Goal: Entertainment & Leisure: Consume media (video, audio)

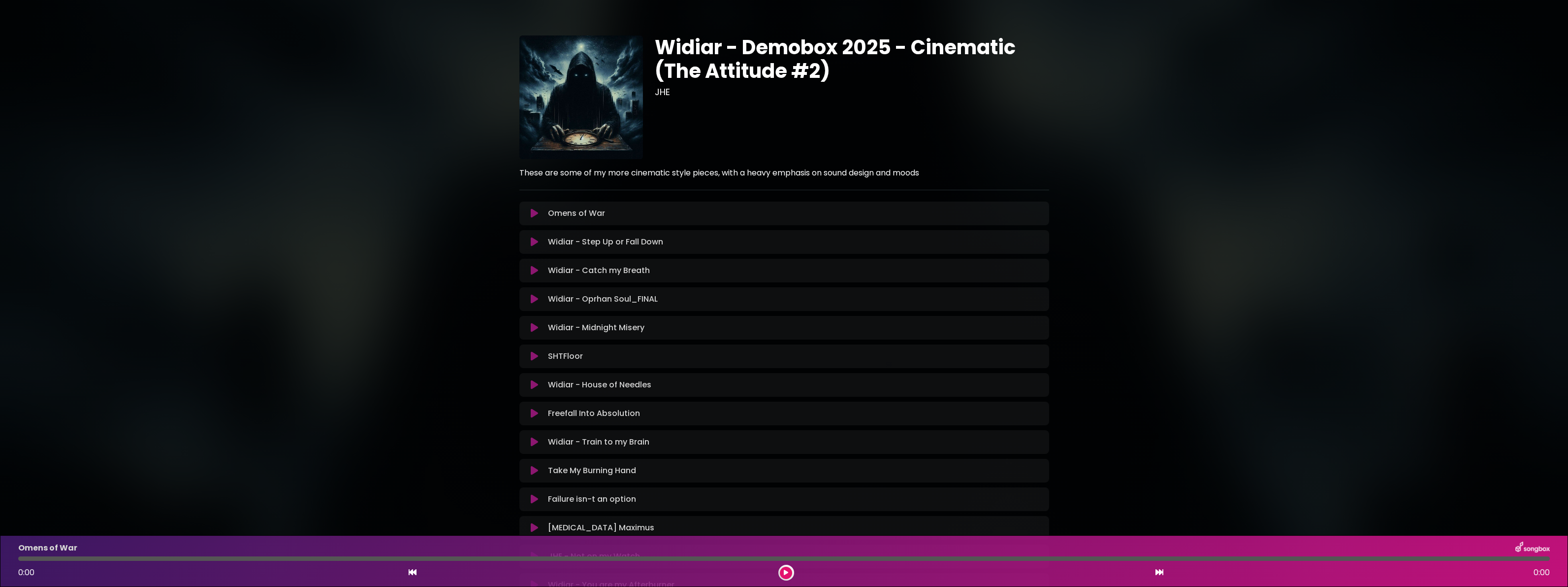
click at [537, 218] on icon at bounding box center [534, 213] width 7 height 10
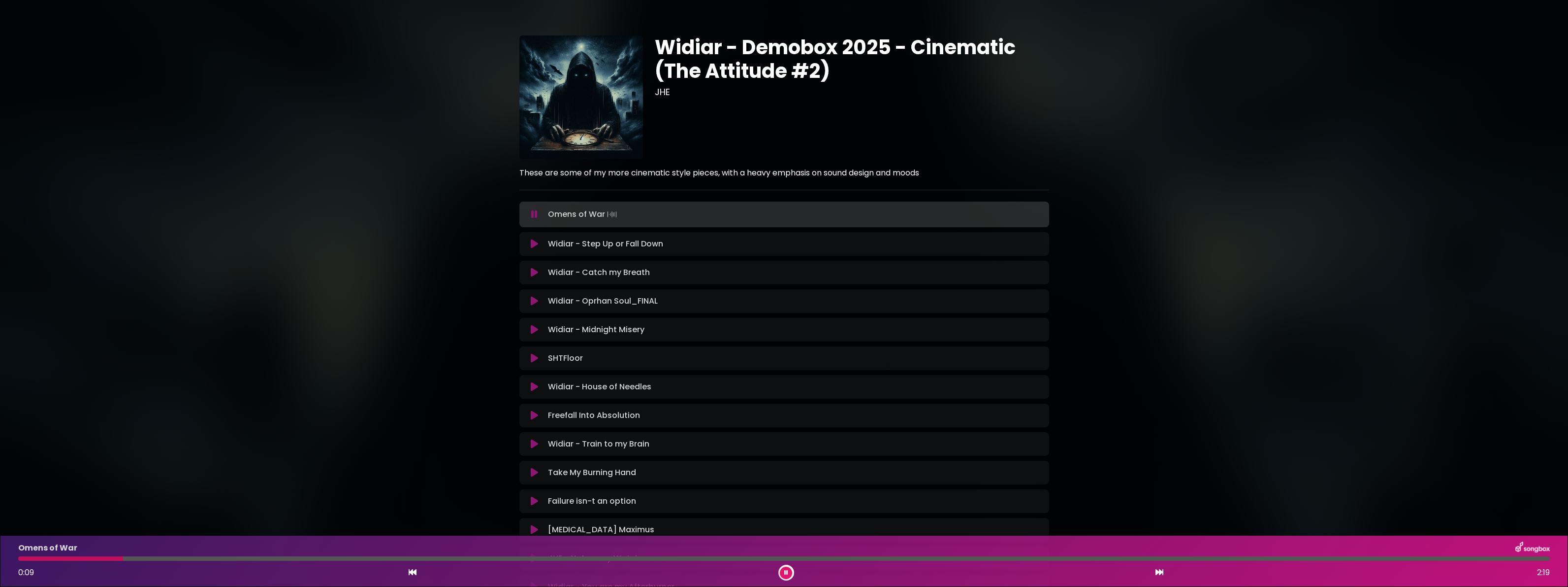
drag, startPoint x: 1445, startPoint y: 582, endPoint x: 1456, endPoint y: 577, distance: 12.1
click at [1445, 582] on div "Omens of War 0:09 2:19" at bounding box center [784, 560] width 1568 height 52
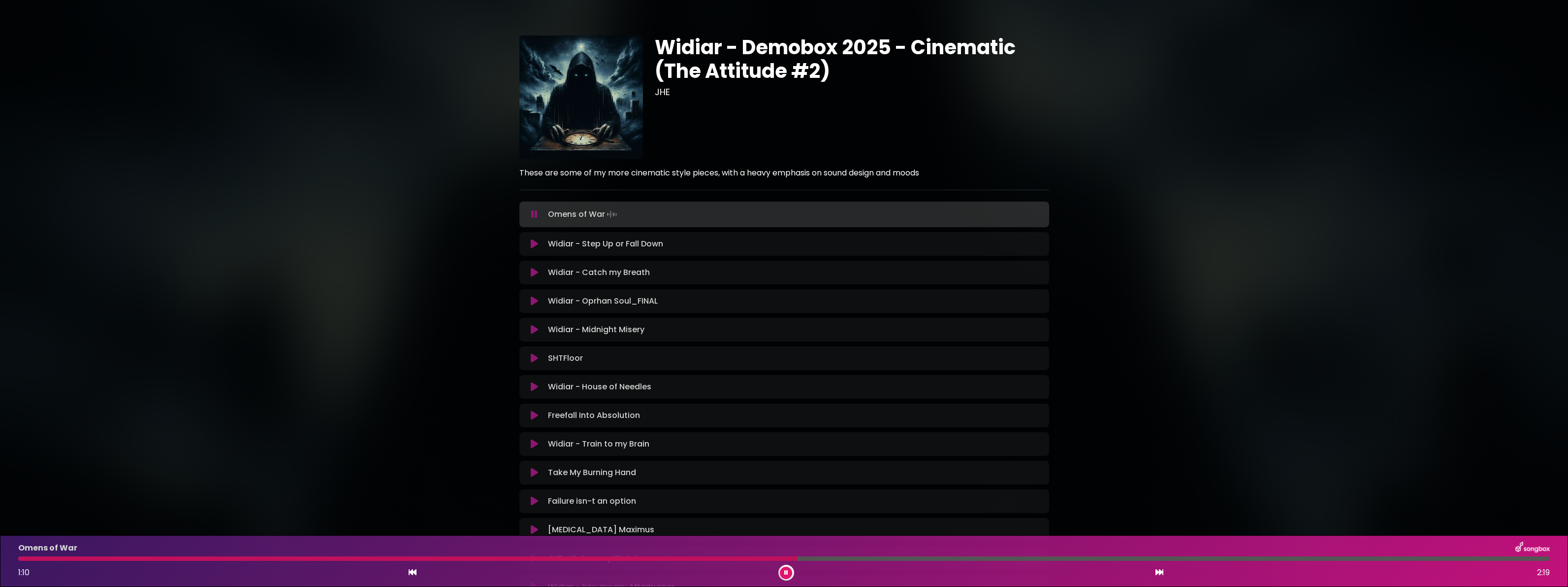
click at [534, 249] on icon at bounding box center [534, 244] width 7 height 10
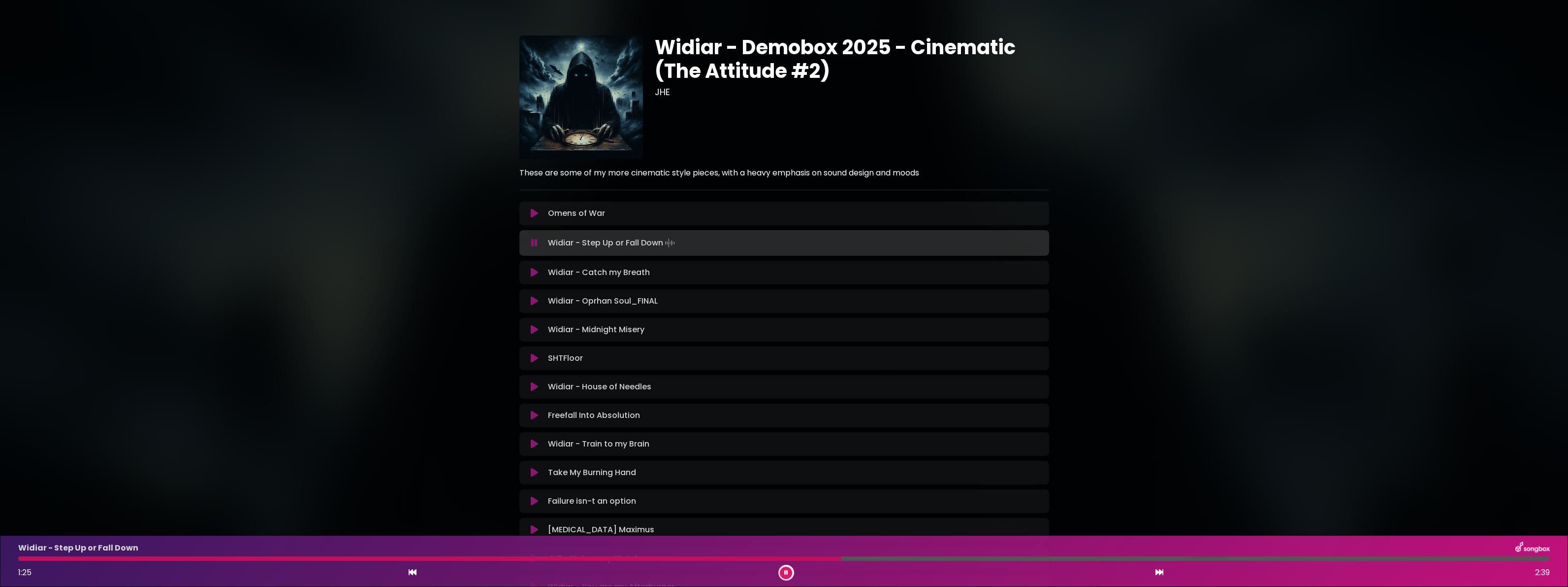
click at [538, 277] on icon at bounding box center [534, 272] width 7 height 10
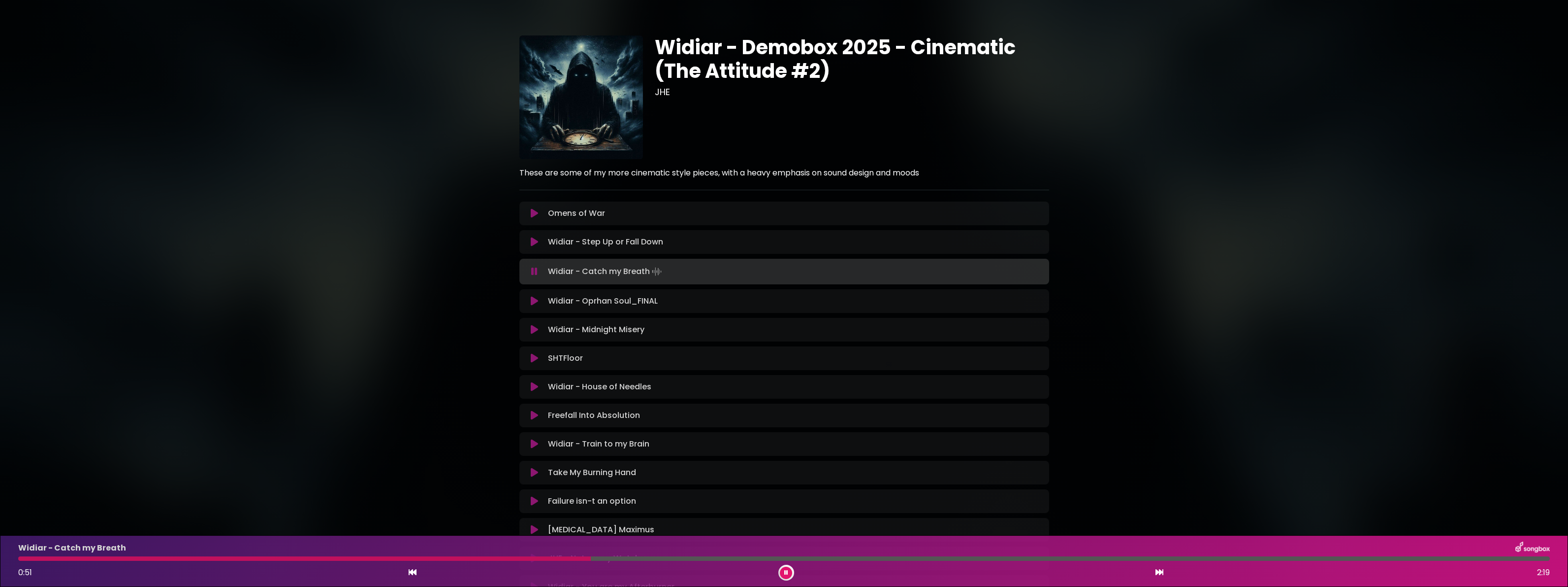
click at [533, 306] on button at bounding box center [534, 301] width 19 height 10
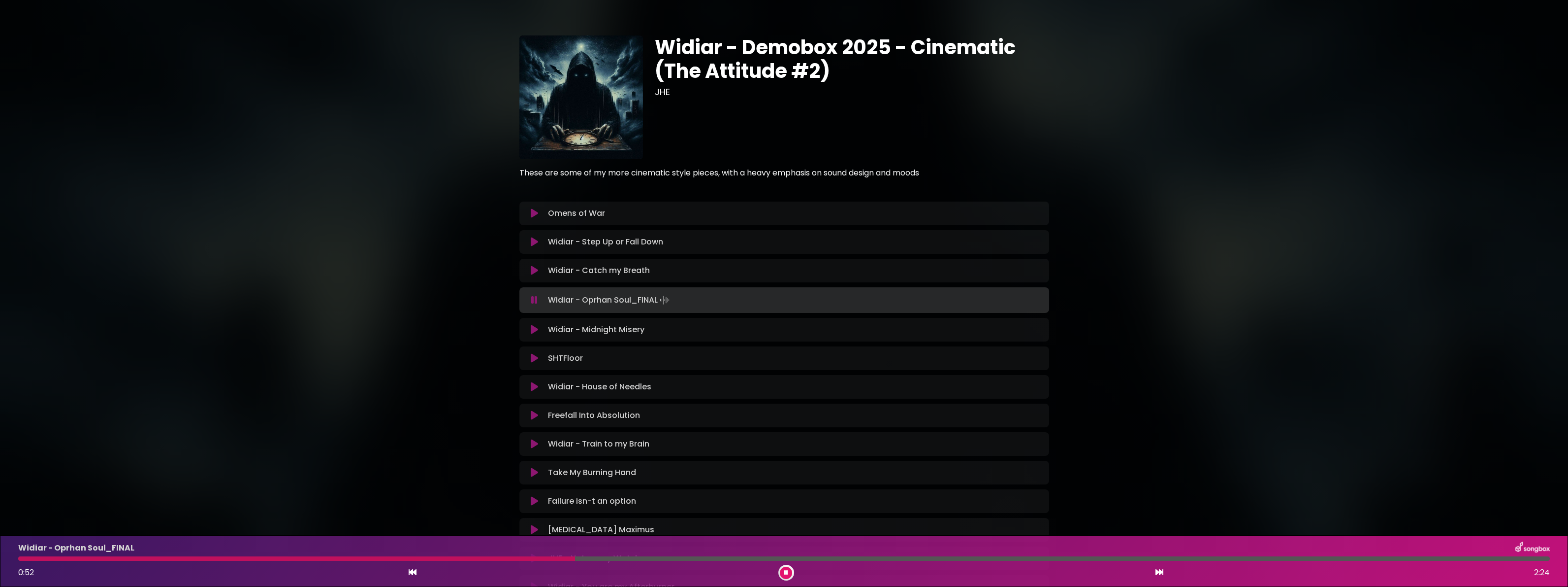
click at [536, 335] on icon at bounding box center [534, 330] width 7 height 10
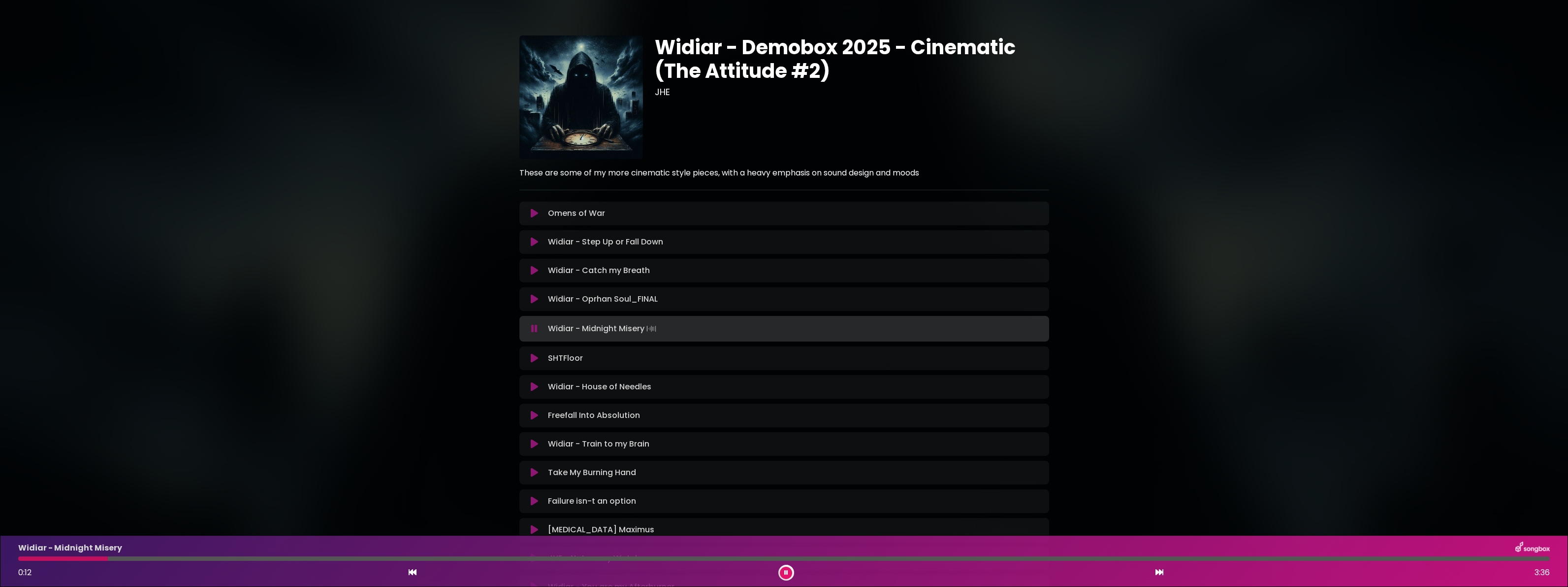
click at [538, 363] on icon at bounding box center [534, 358] width 7 height 10
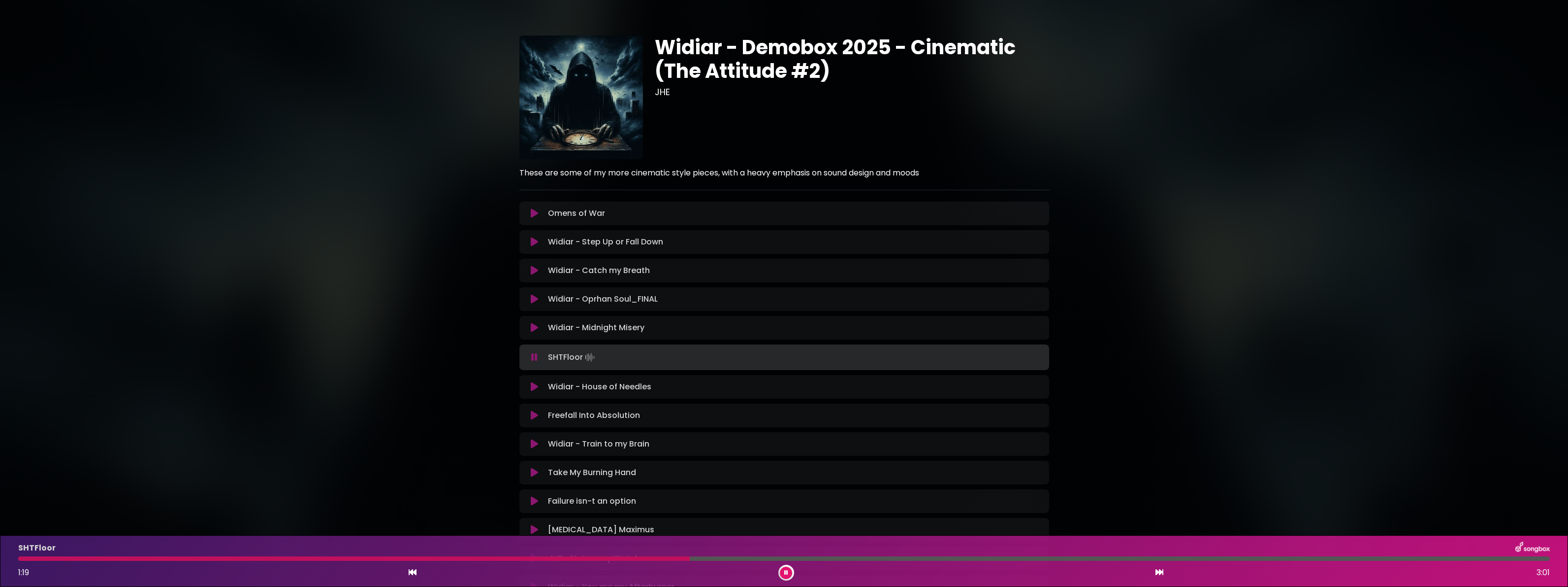
click at [538, 391] on icon at bounding box center [534, 386] width 7 height 10
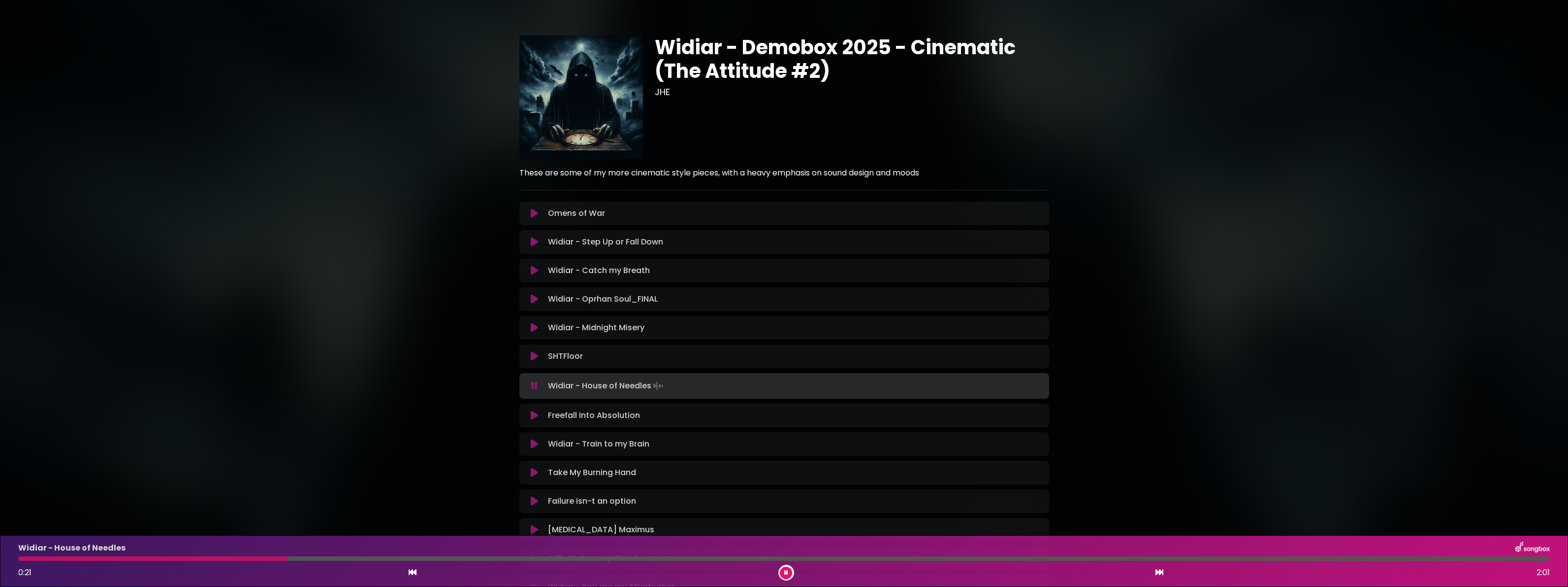
click at [535, 420] on icon at bounding box center [534, 415] width 7 height 10
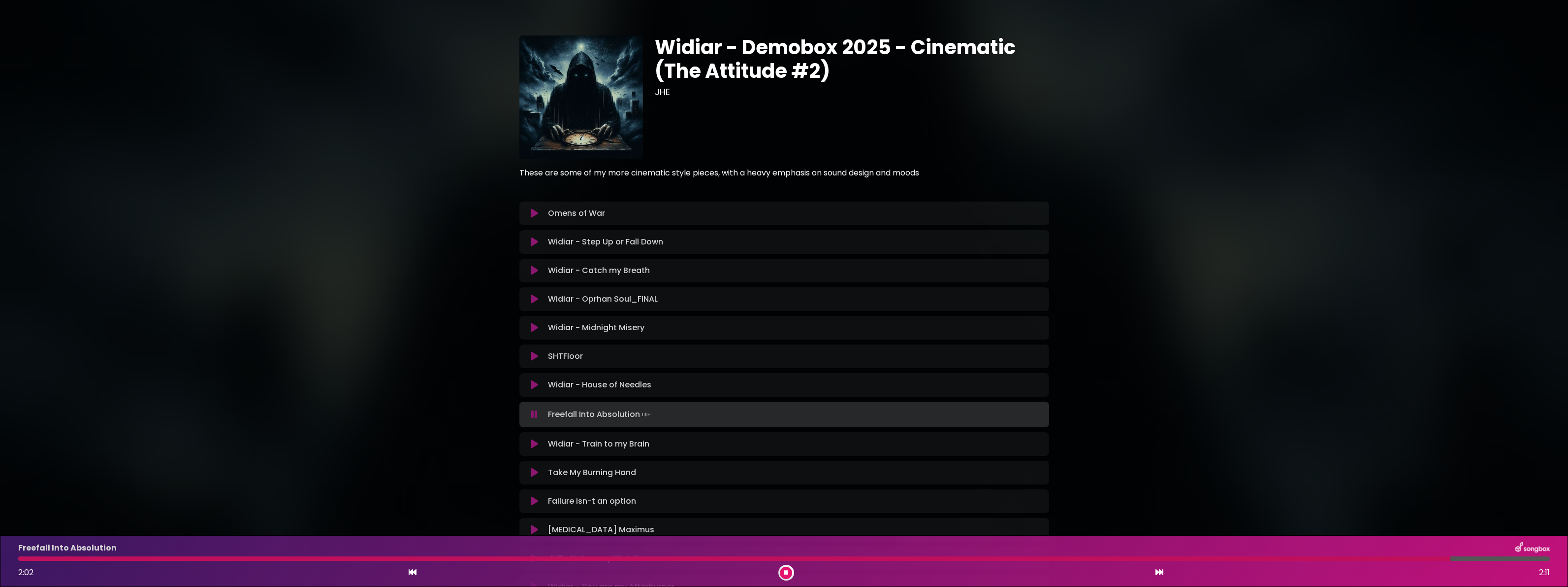
click at [537, 449] on icon at bounding box center [534, 444] width 7 height 10
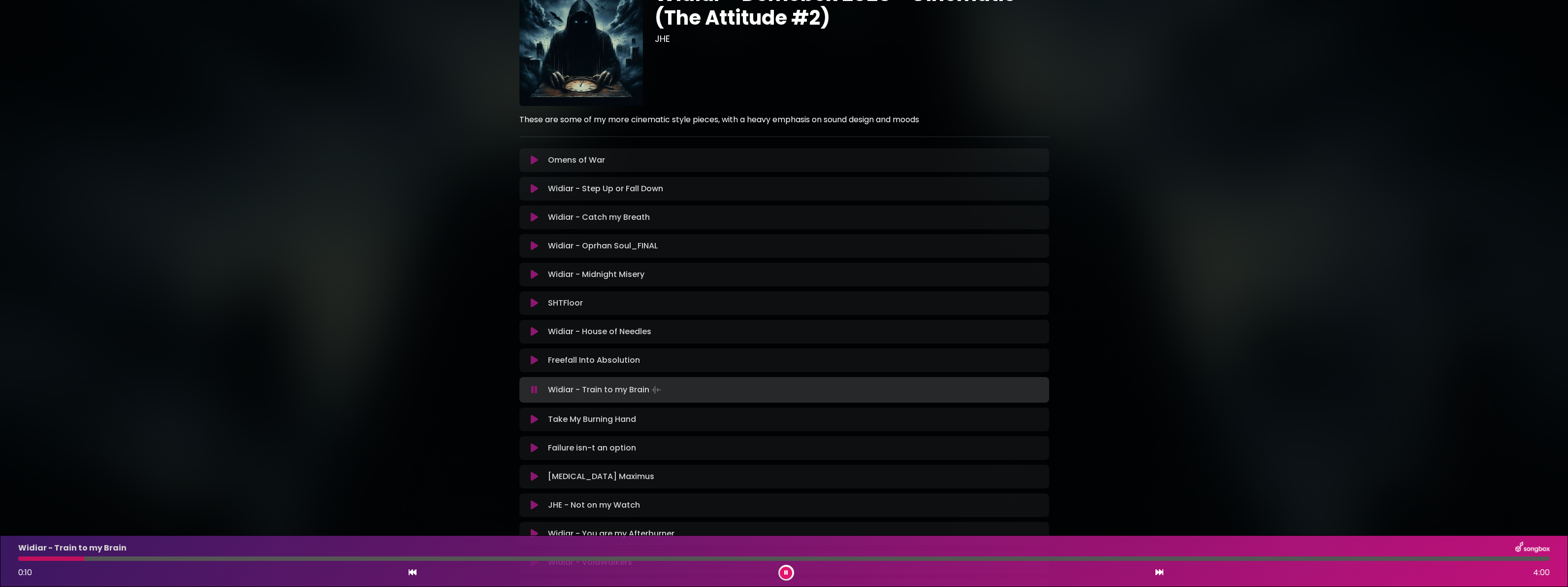
scroll to position [55, 0]
click at [535, 423] on icon at bounding box center [534, 418] width 7 height 10
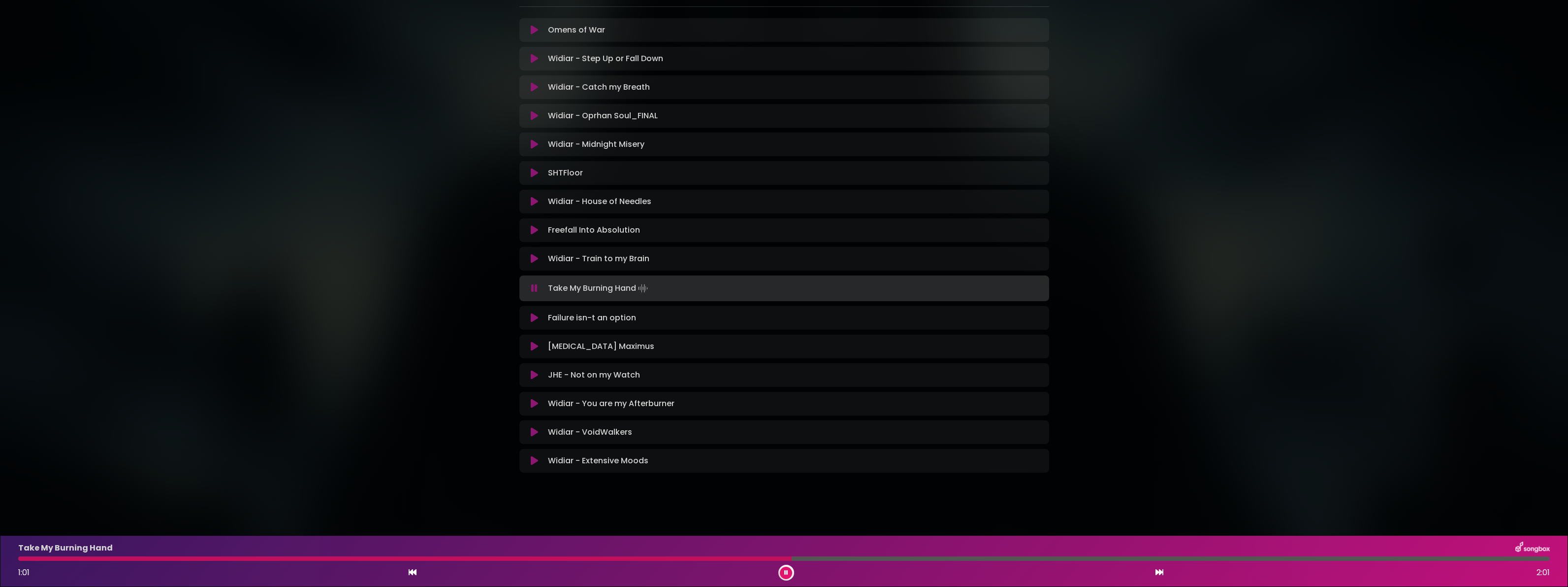
scroll to position [219, 0]
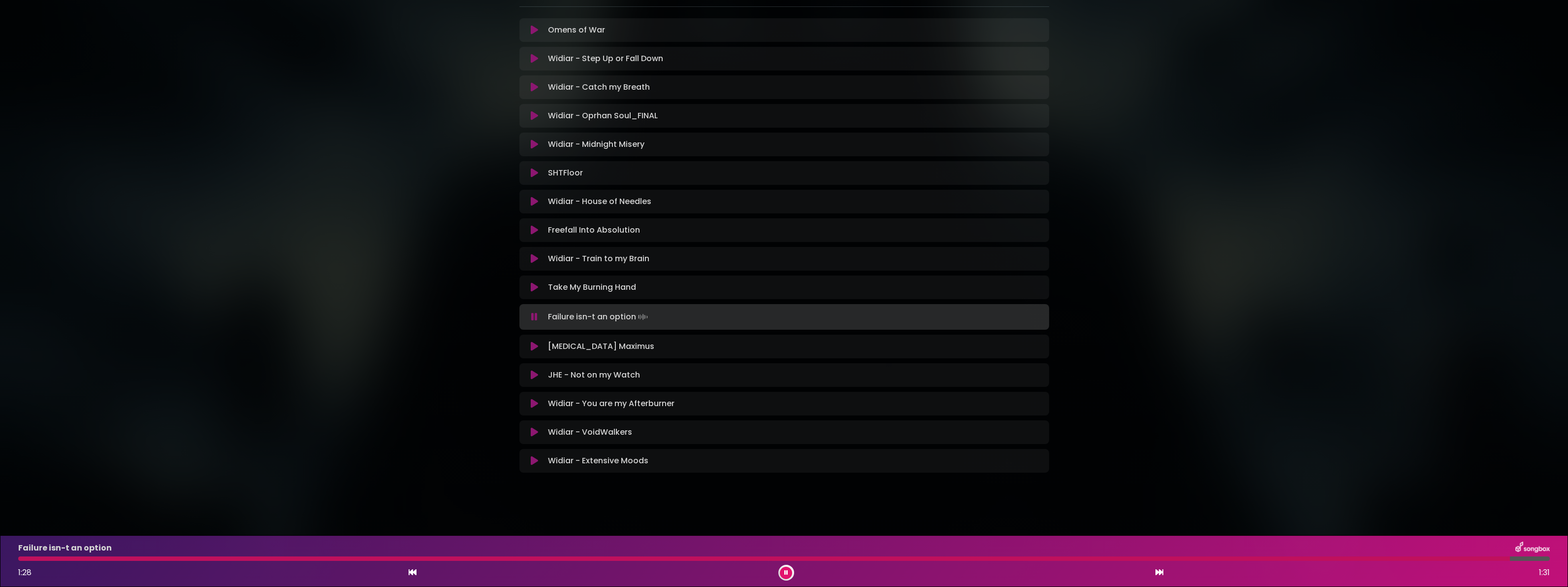
click at [534, 351] on icon at bounding box center [534, 346] width 7 height 10
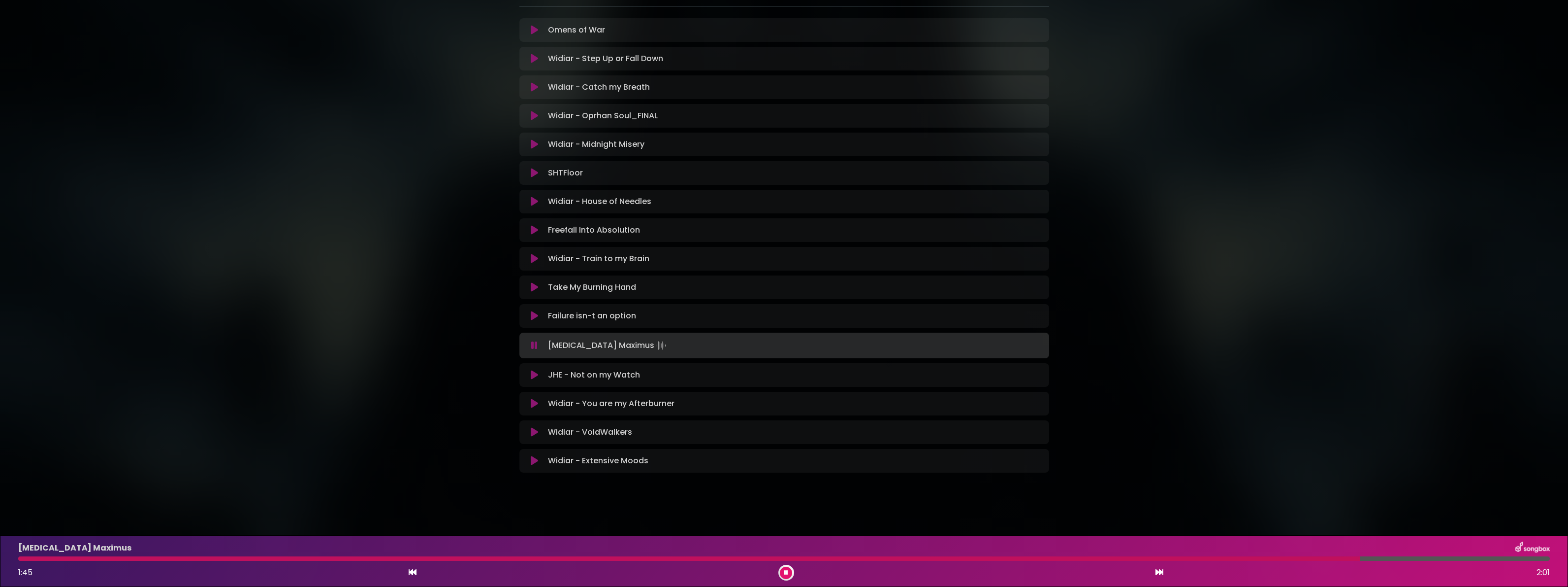
click at [533, 380] on icon at bounding box center [534, 375] width 7 height 10
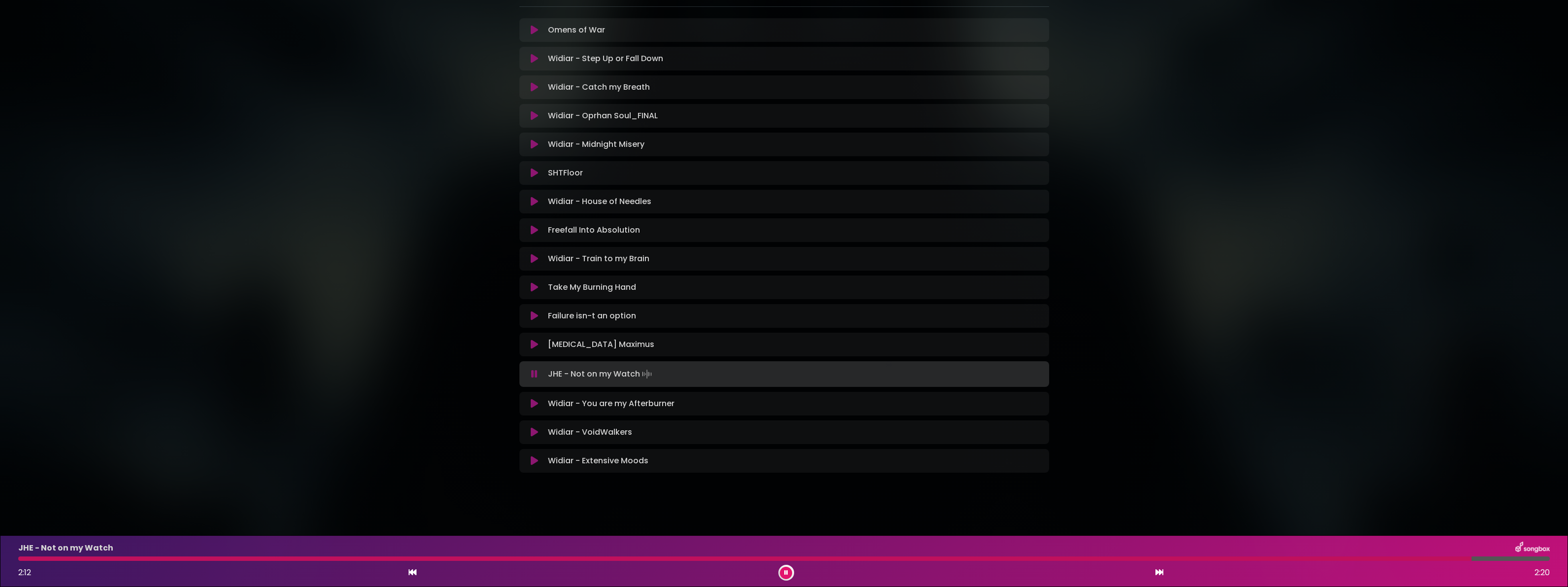
click at [536, 410] on div "Widiar - You are my Afterburner Loading Track..." at bounding box center [784, 403] width 518 height 12
click at [535, 408] on icon at bounding box center [534, 404] width 7 height 10
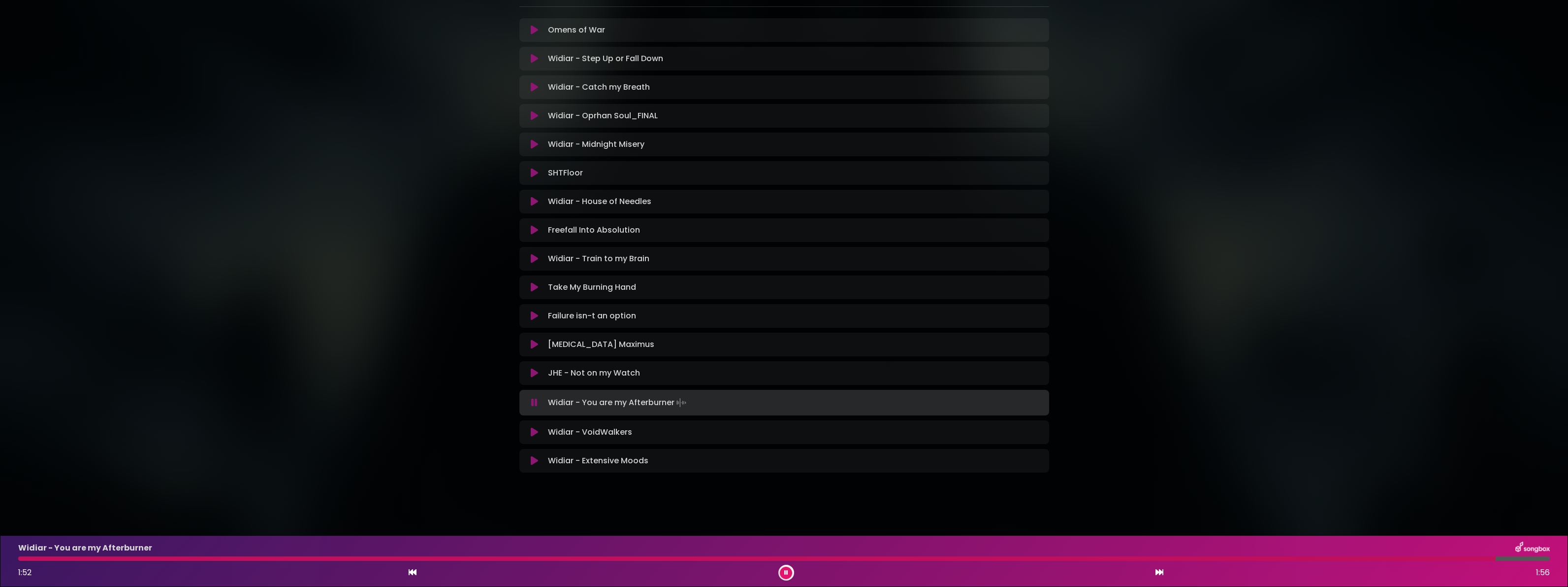
click at [535, 437] on icon at bounding box center [534, 432] width 7 height 10
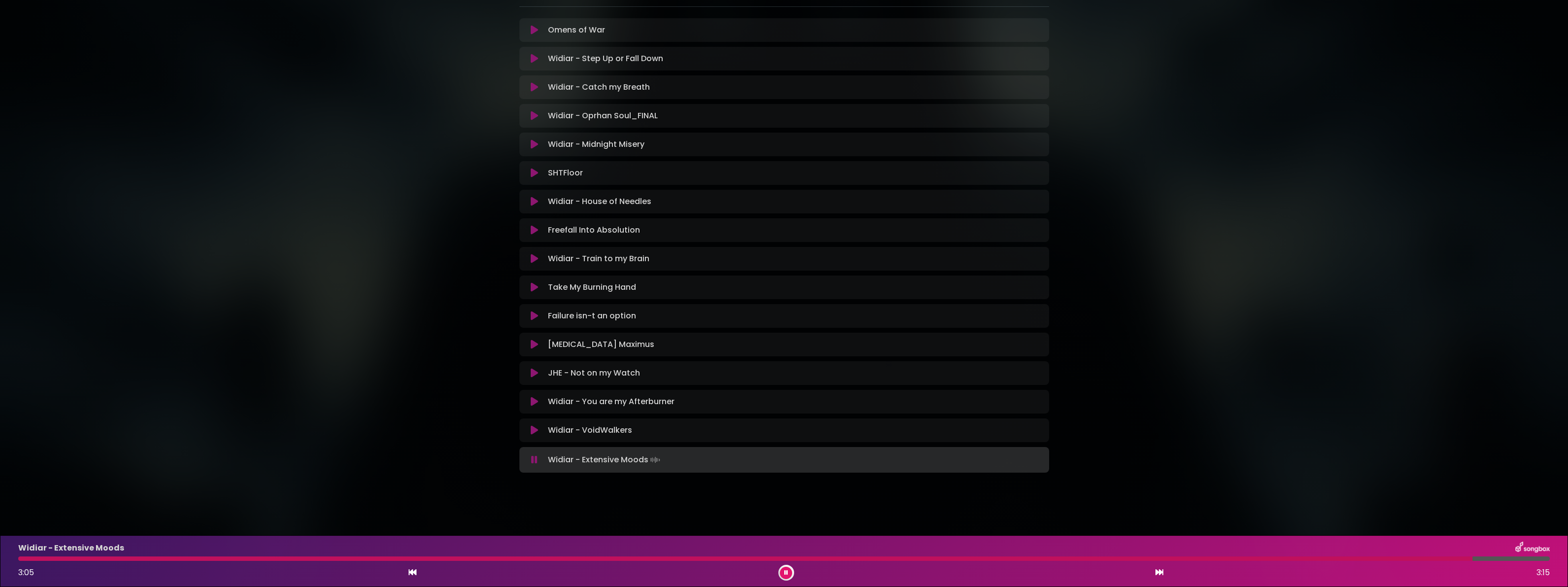
click at [786, 566] on button at bounding box center [786, 572] width 12 height 12
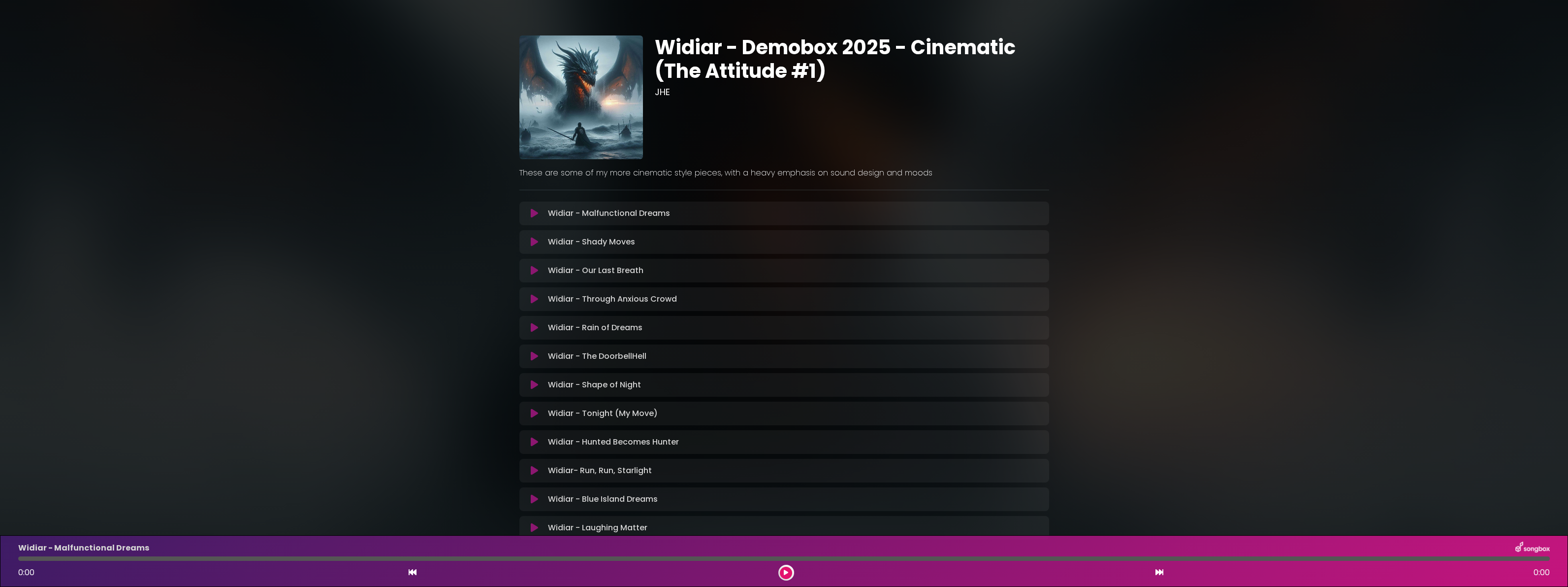
click at [534, 218] on icon at bounding box center [534, 213] width 7 height 10
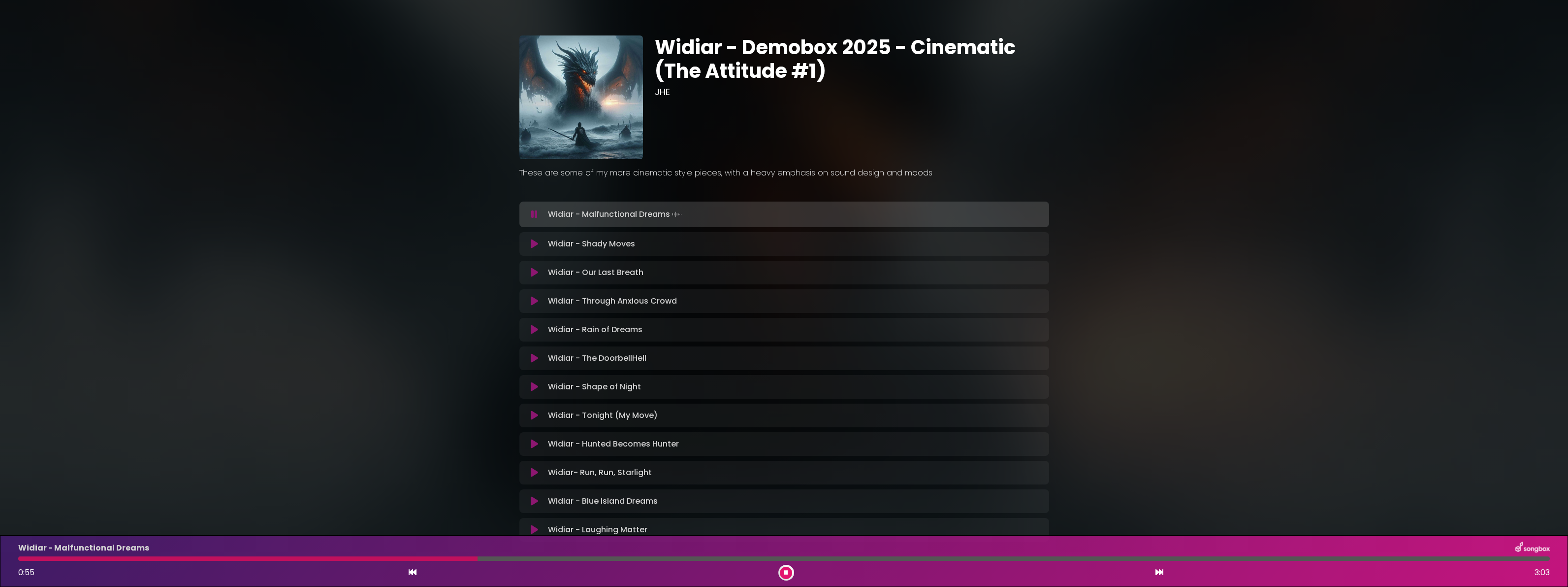
click at [541, 249] on button at bounding box center [534, 244] width 19 height 10
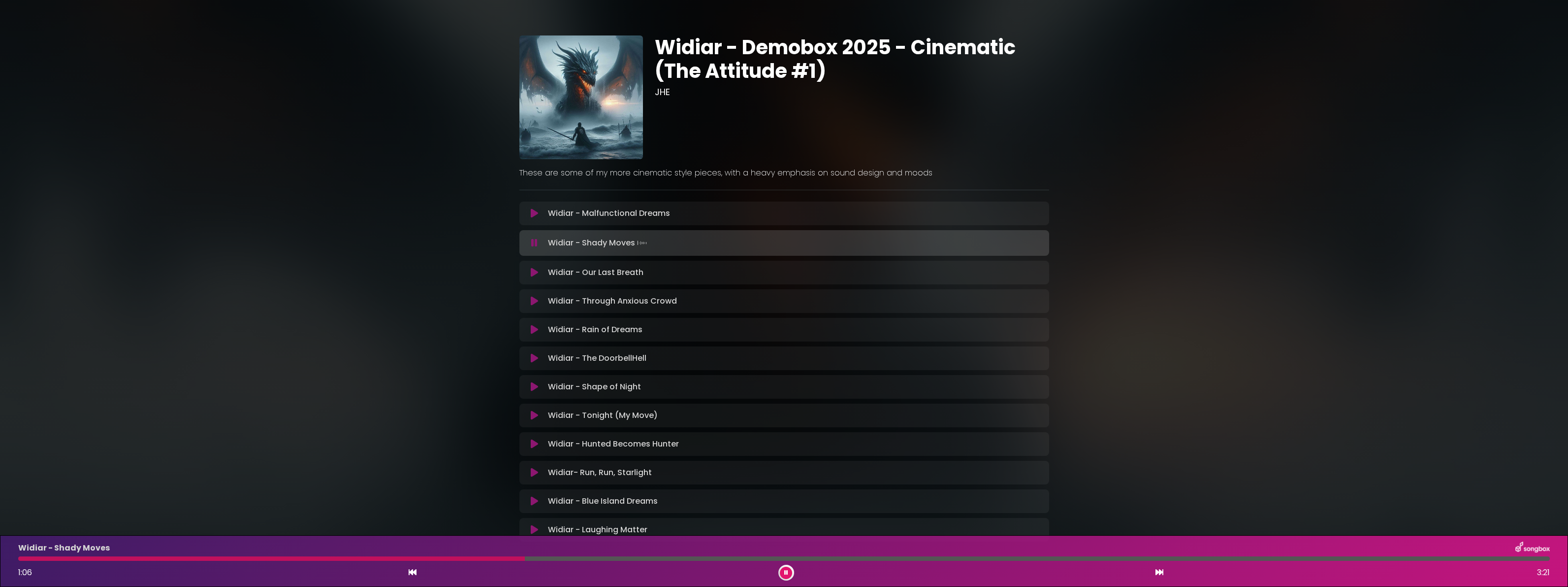
click at [975, 556] on div at bounding box center [784, 558] width 1531 height 4
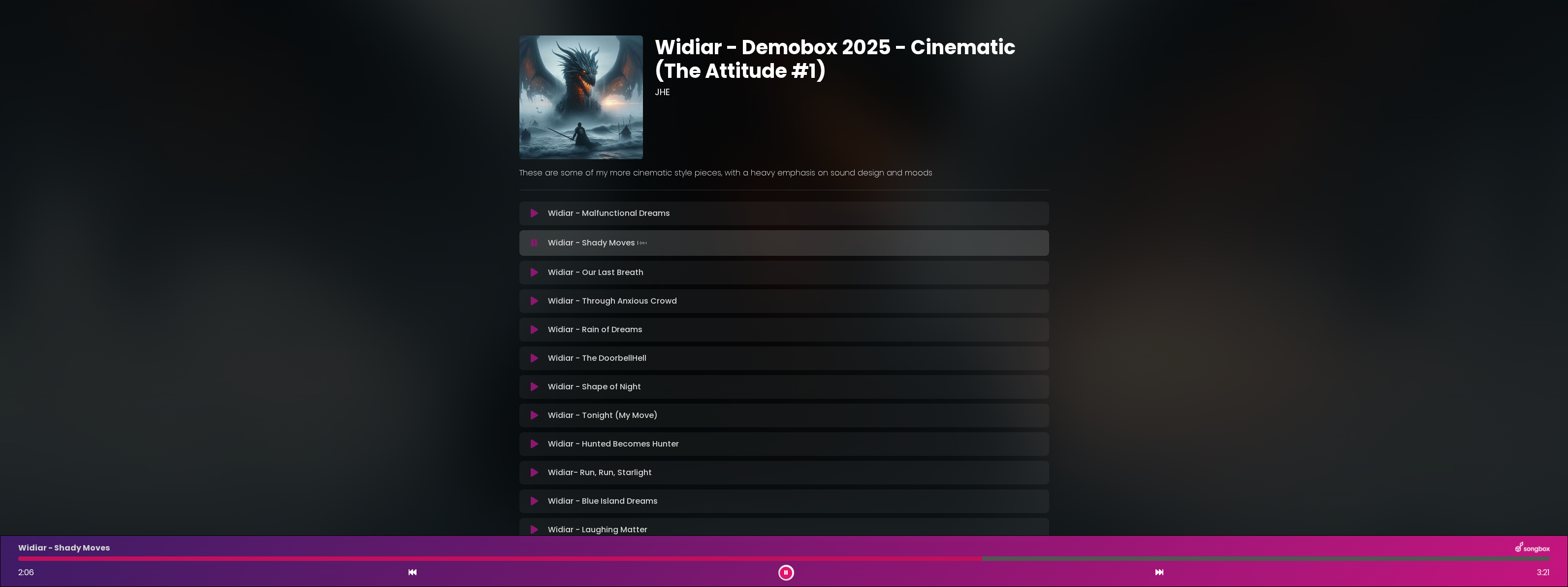
click at [531, 277] on button at bounding box center [534, 272] width 19 height 10
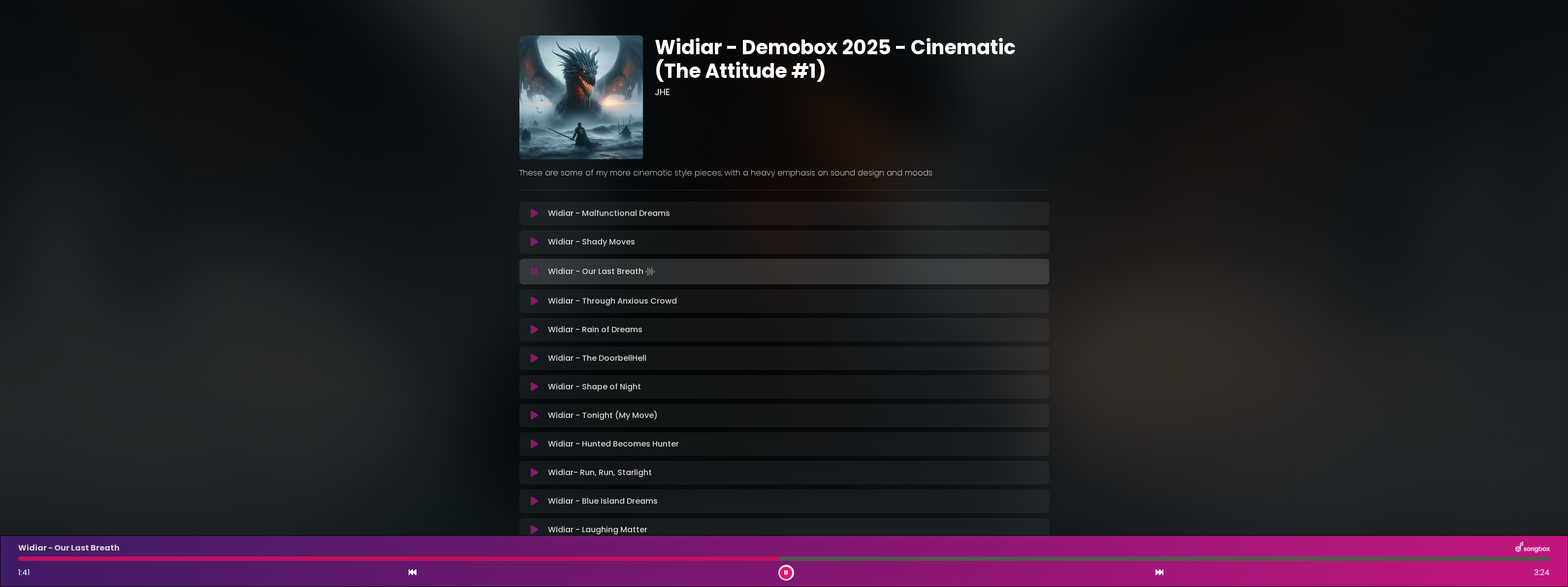
click at [1085, 556] on div at bounding box center [784, 558] width 1531 height 4
click at [1352, 556] on div at bounding box center [784, 558] width 1531 height 4
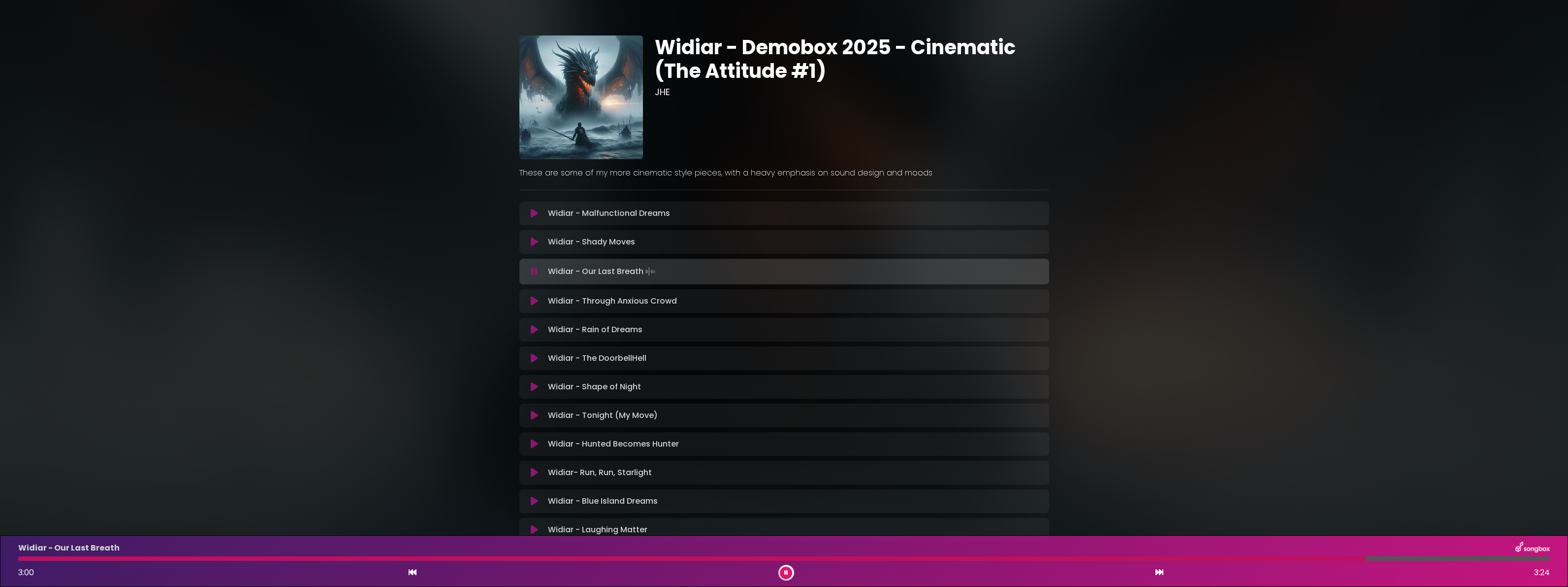
click at [534, 306] on icon at bounding box center [534, 301] width 7 height 10
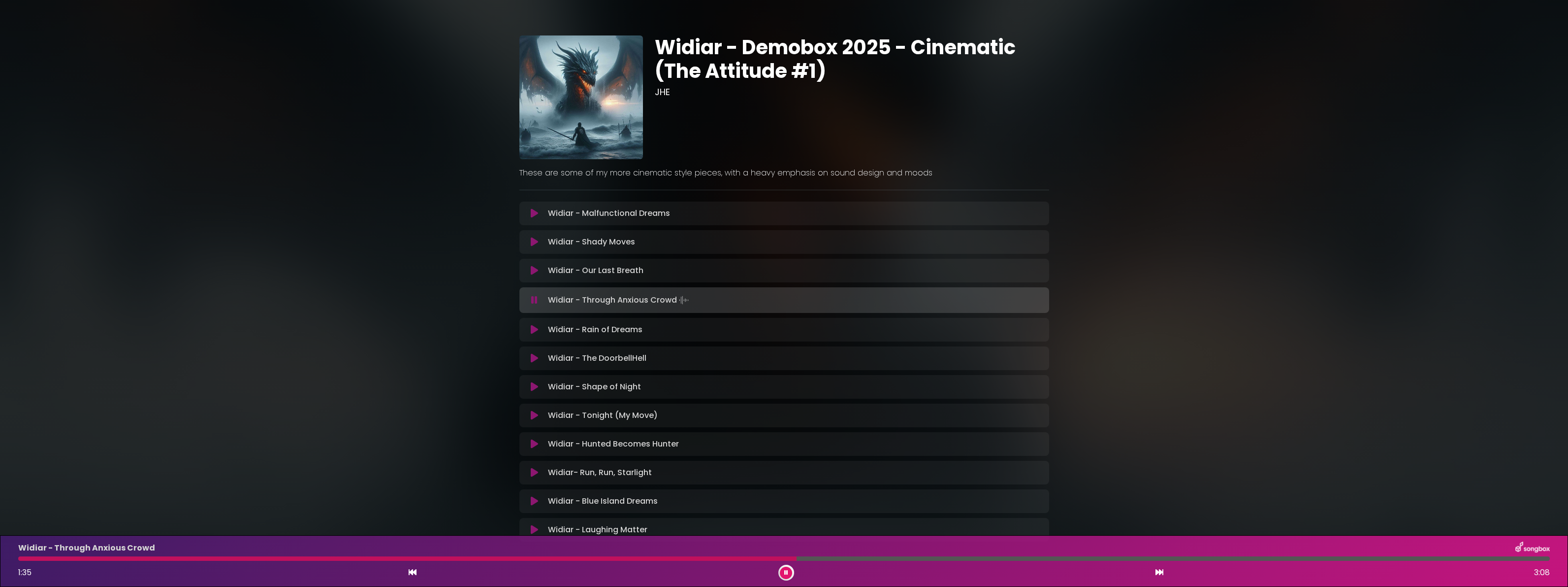
click at [945, 556] on div at bounding box center [784, 558] width 1531 height 4
click at [1188, 556] on div at bounding box center [784, 558] width 1531 height 4
click at [542, 335] on button at bounding box center [534, 330] width 19 height 10
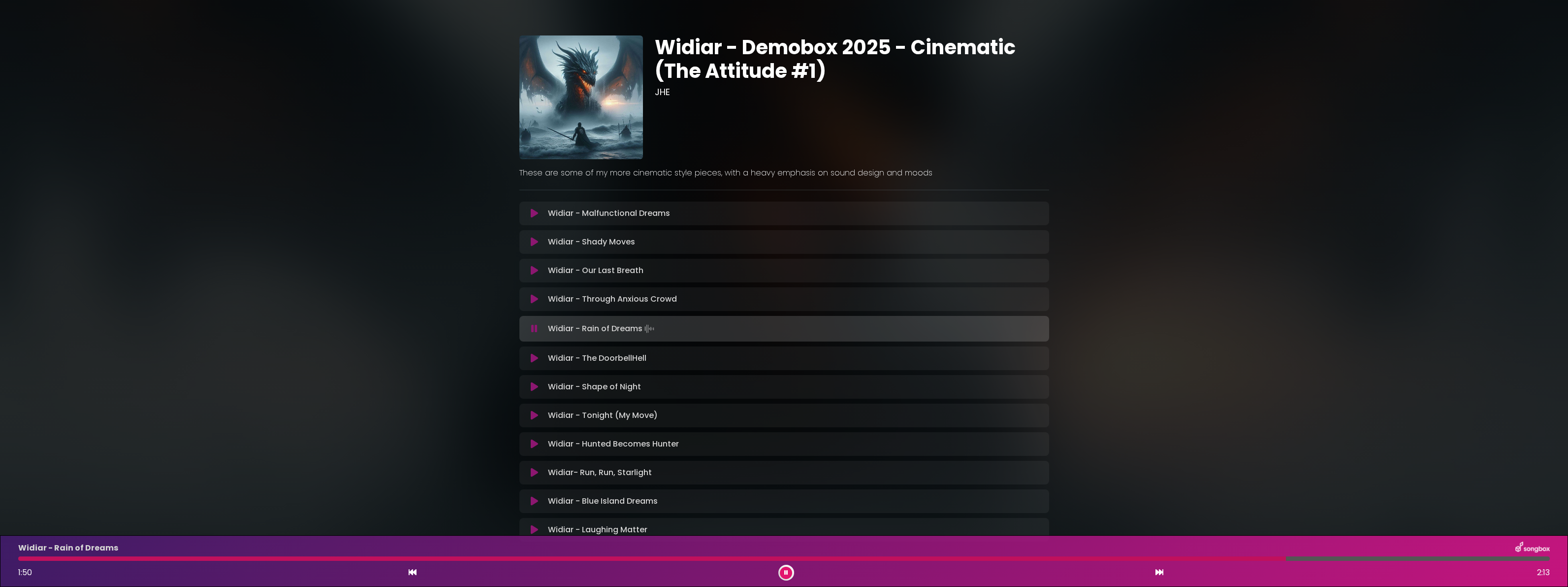
click at [1283, 556] on div at bounding box center [784, 558] width 1531 height 4
click at [538, 363] on icon at bounding box center [534, 358] width 7 height 10
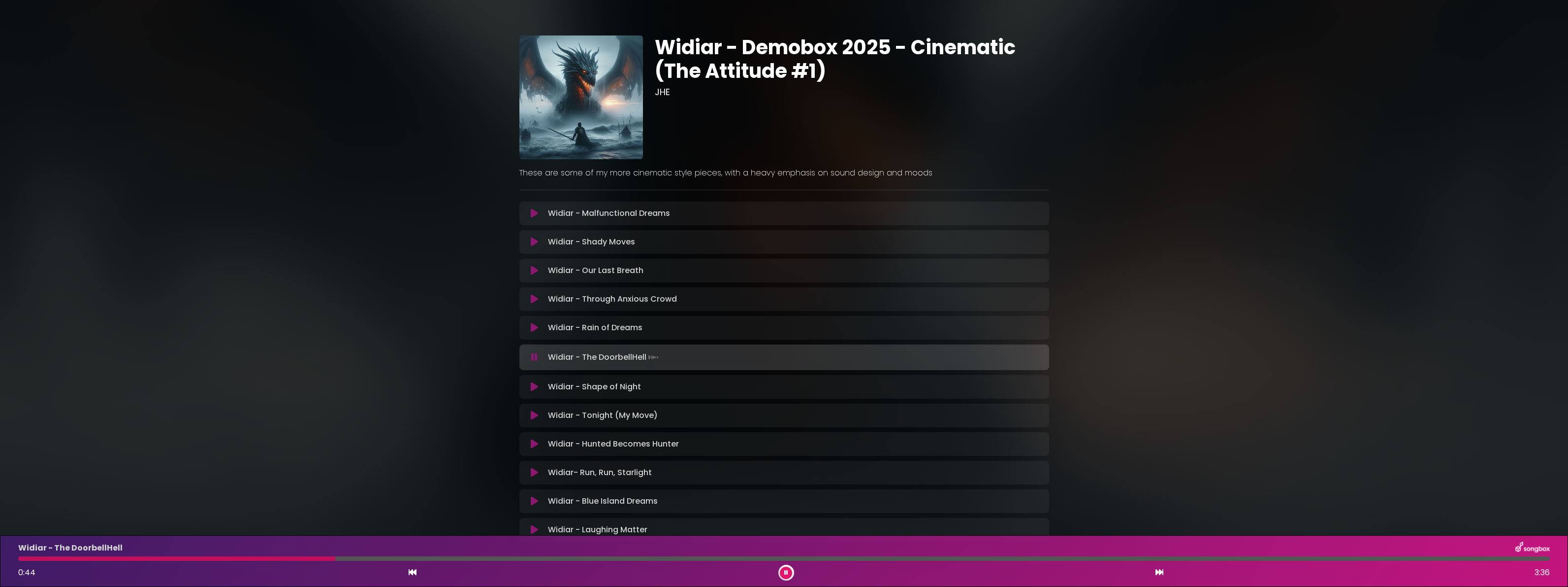
click at [538, 391] on icon at bounding box center [534, 386] width 7 height 10
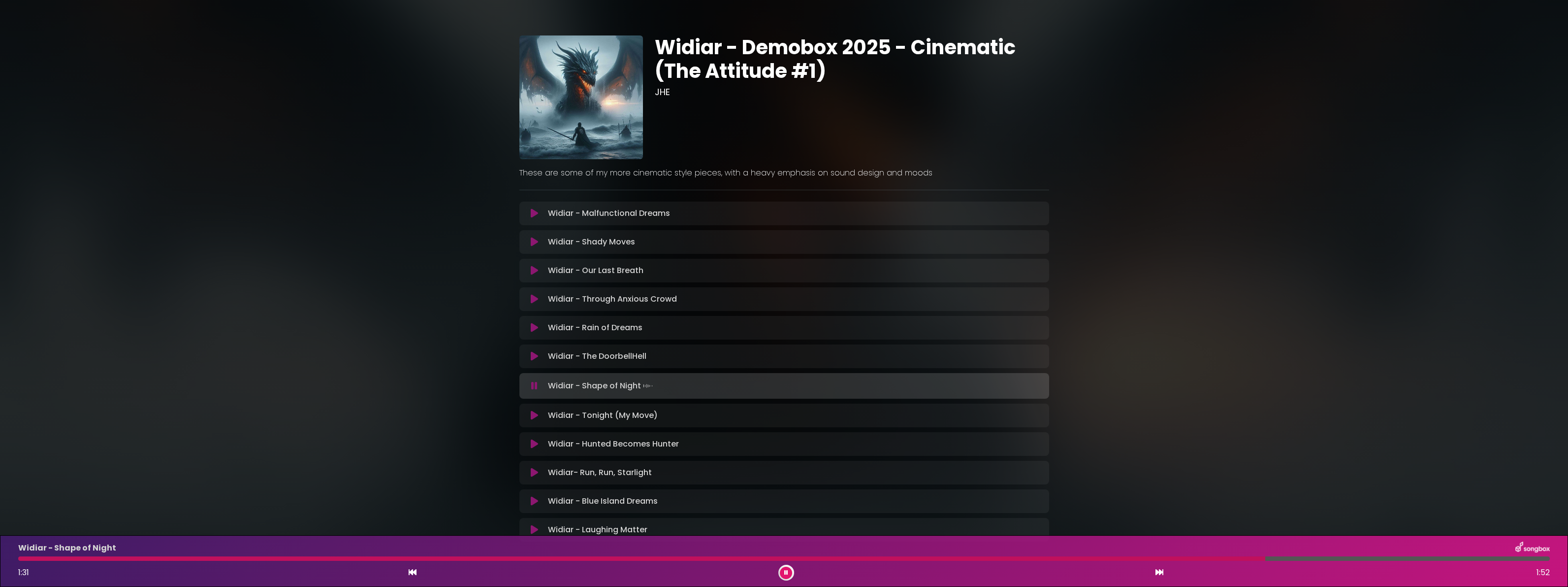
click at [538, 420] on icon at bounding box center [534, 415] width 7 height 10
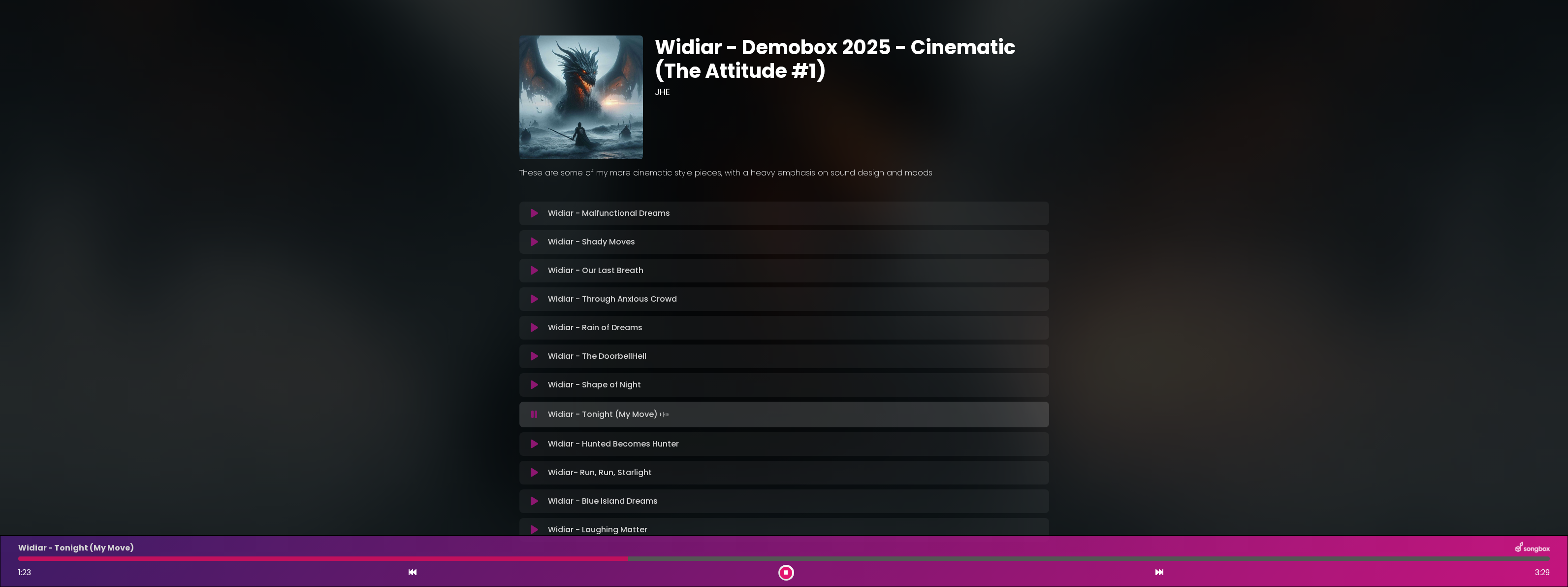
click at [544, 449] on button at bounding box center [534, 444] width 19 height 10
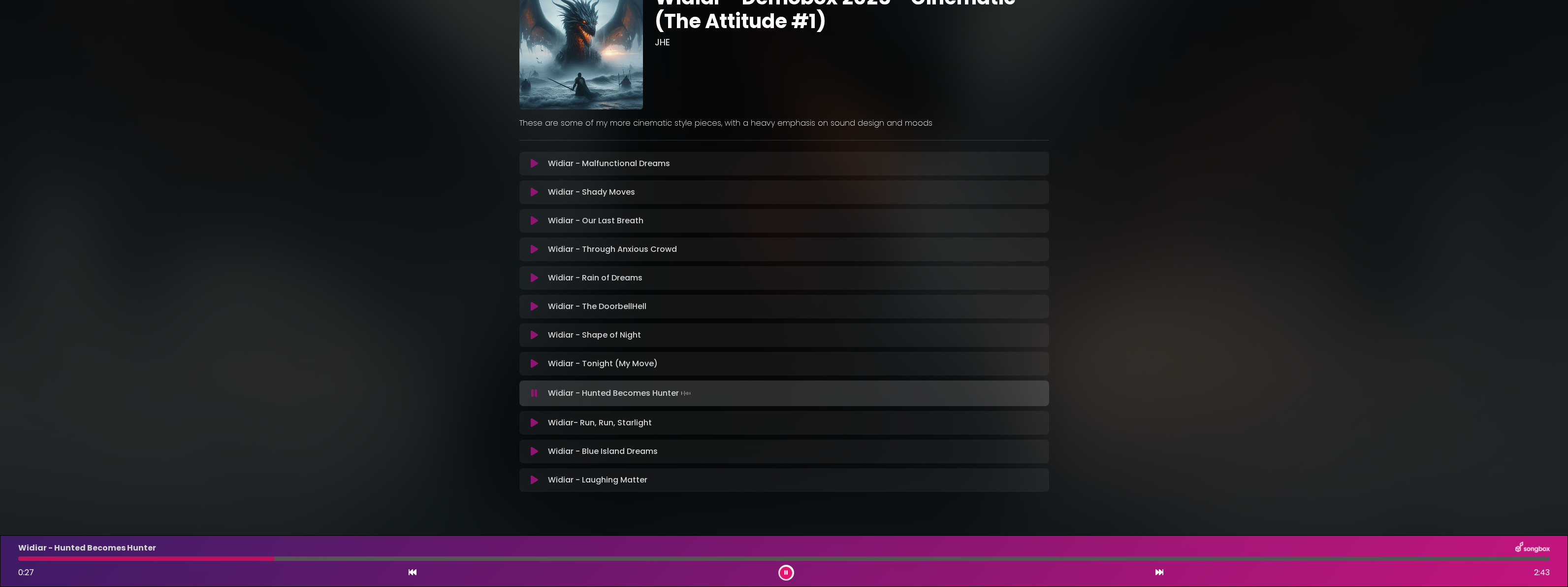
scroll to position [109, 0]
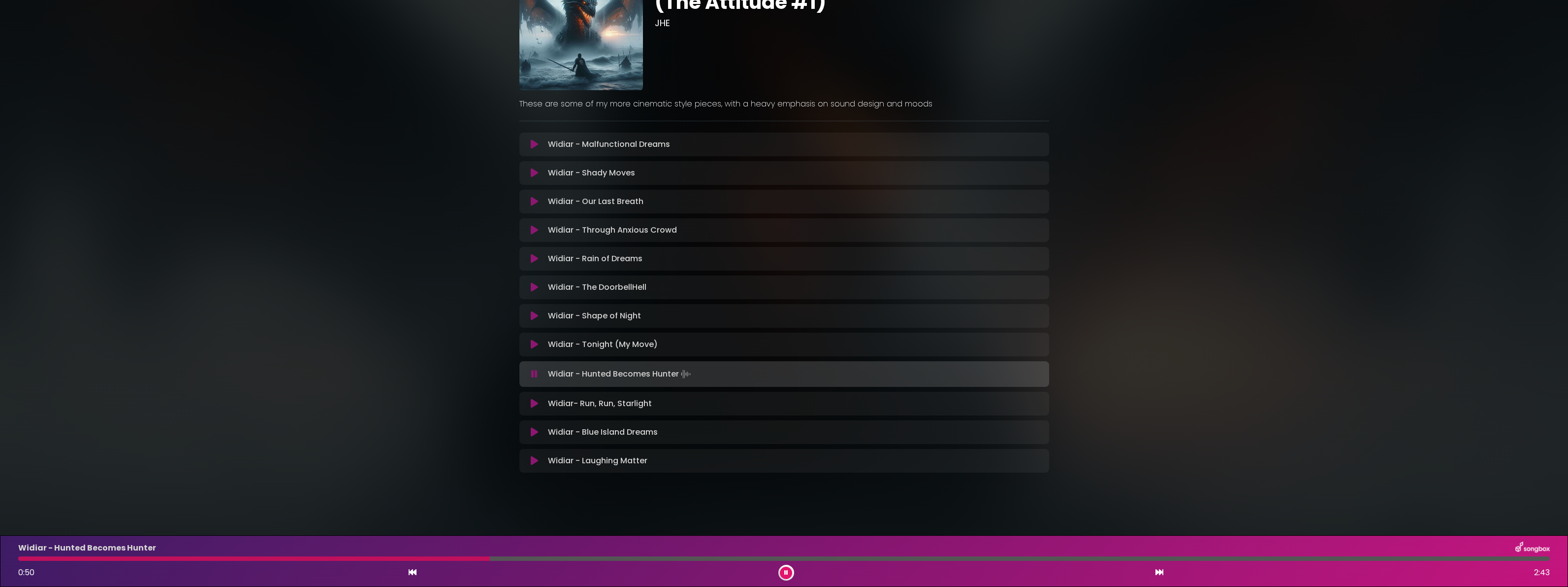
click at [536, 405] on icon at bounding box center [534, 404] width 7 height 10
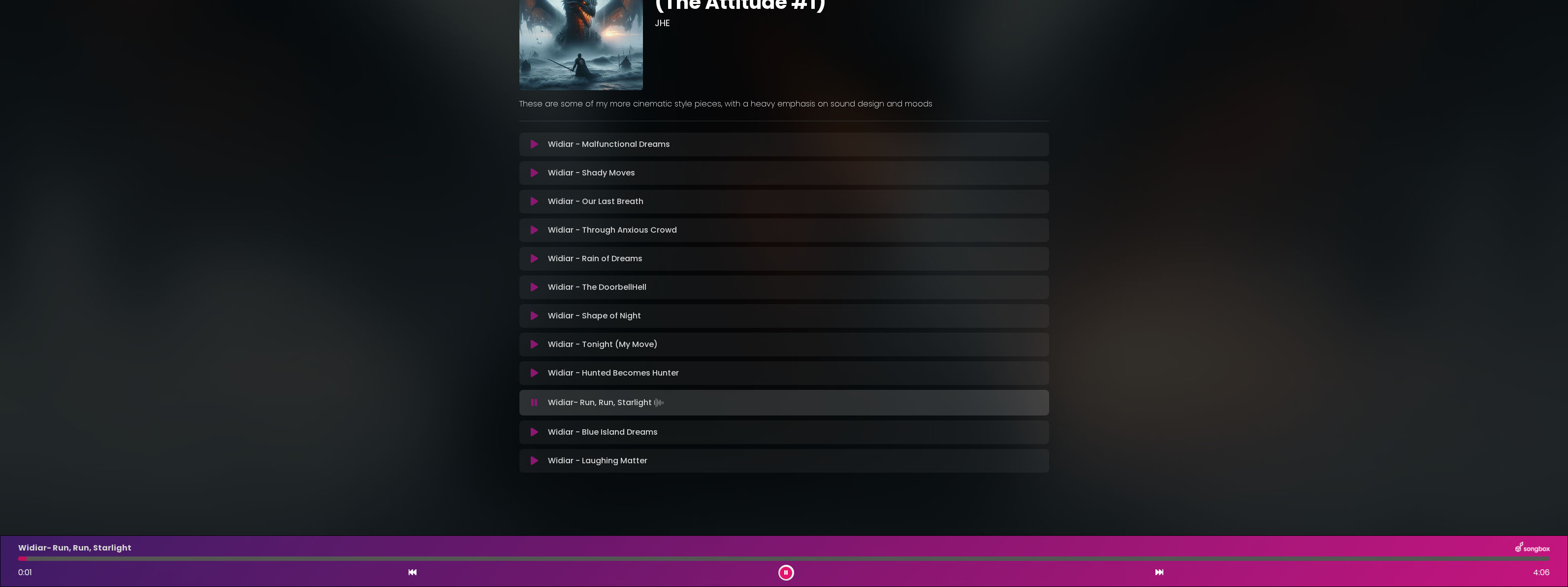
click at [287, 556] on div at bounding box center [784, 558] width 1531 height 4
click at [553, 556] on div at bounding box center [784, 558] width 1531 height 4
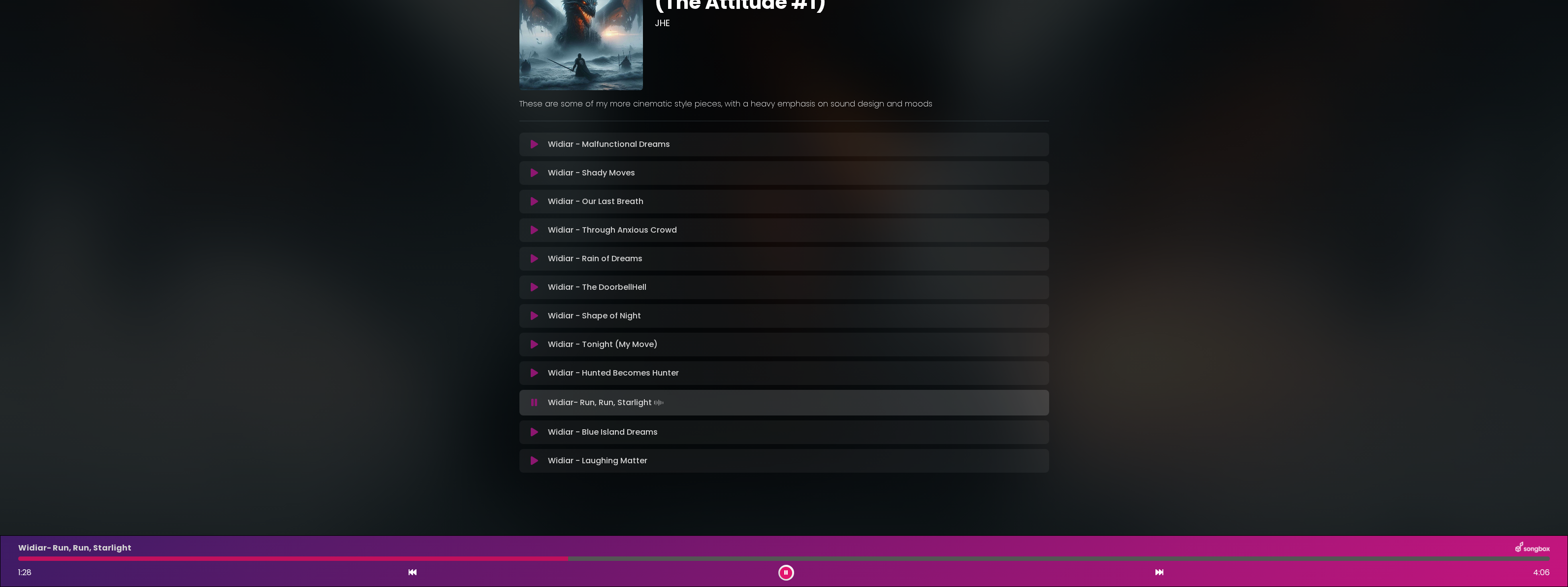
click at [811, 558] on div at bounding box center [784, 558] width 1531 height 4
click at [542, 436] on button at bounding box center [534, 432] width 19 height 10
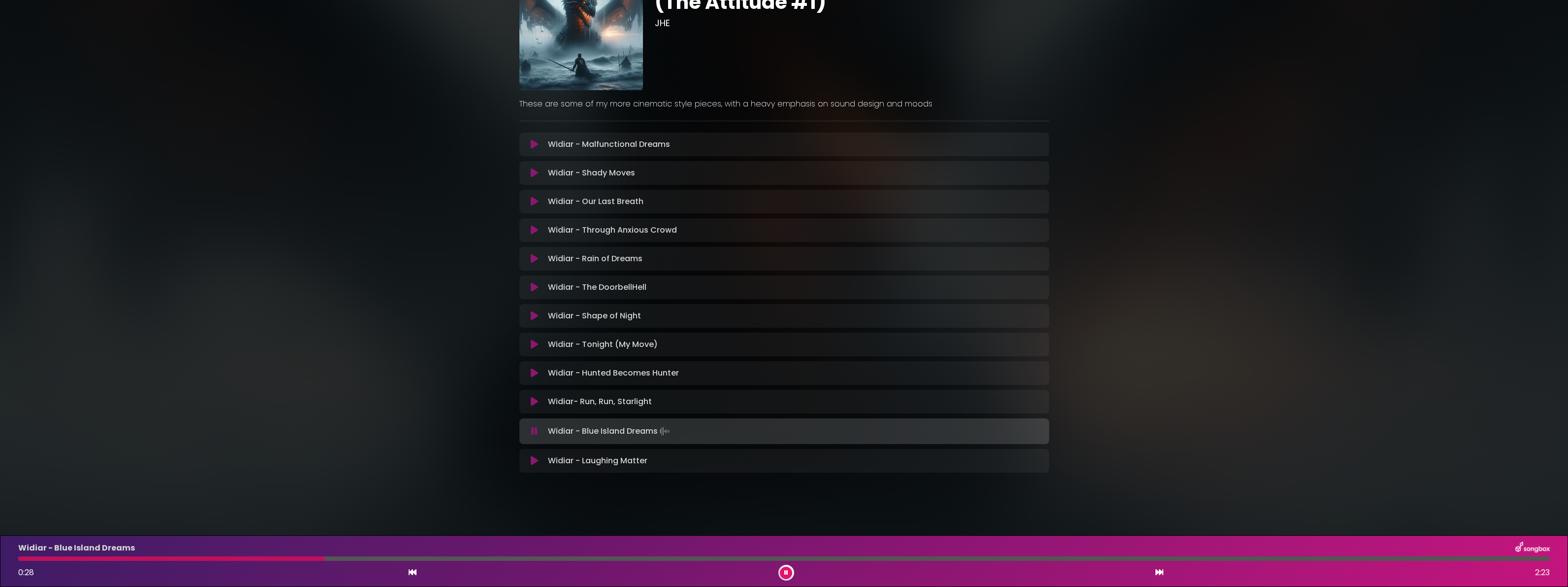
click at [327, 556] on div at bounding box center [784, 558] width 1531 height 4
click at [694, 560] on div "Widiar - Blue Island Dreams 0:29 2:23" at bounding box center [784, 560] width 1544 height 39
click at [694, 557] on div at bounding box center [784, 558] width 1531 height 4
click at [975, 560] on div "Widiar - Blue Island Dreams 1:04 2:23" at bounding box center [784, 560] width 1544 height 39
click at [974, 558] on div at bounding box center [784, 558] width 1531 height 4
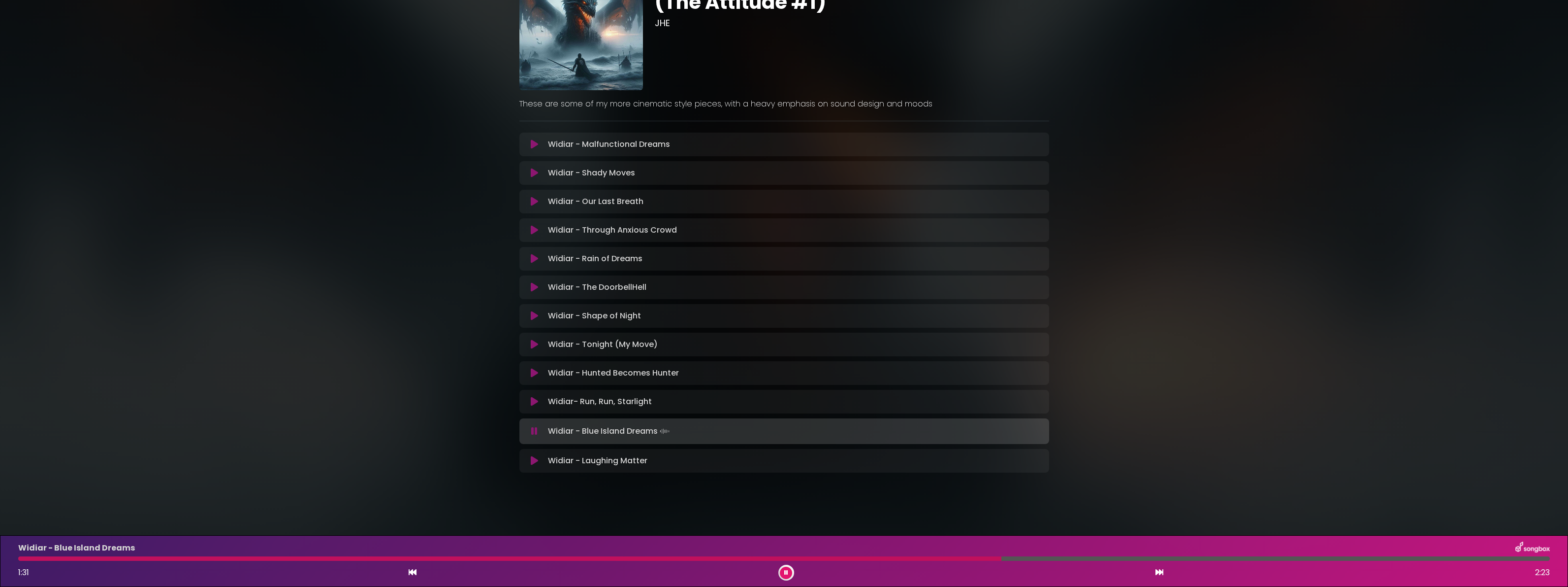
click at [534, 465] on icon at bounding box center [534, 460] width 7 height 10
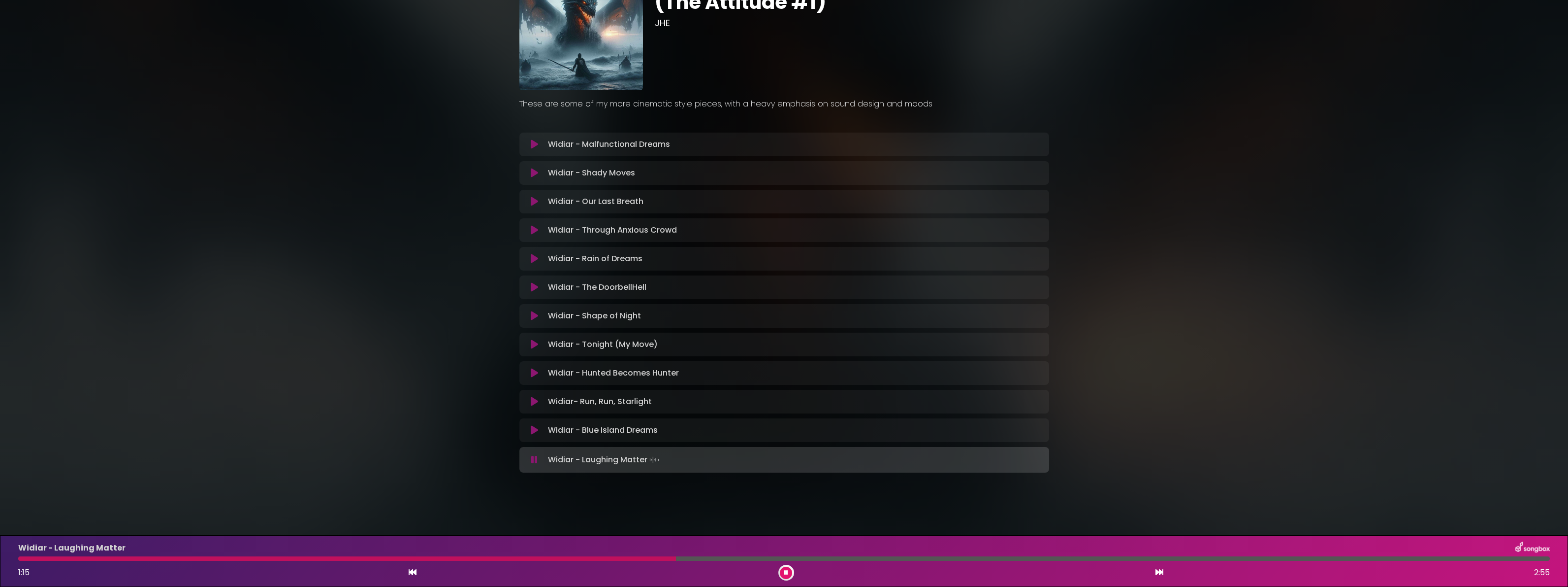
drag, startPoint x: 786, startPoint y: 572, endPoint x: 794, endPoint y: 475, distance: 97.3
click at [786, 570] on icon at bounding box center [786, 572] width 4 height 6
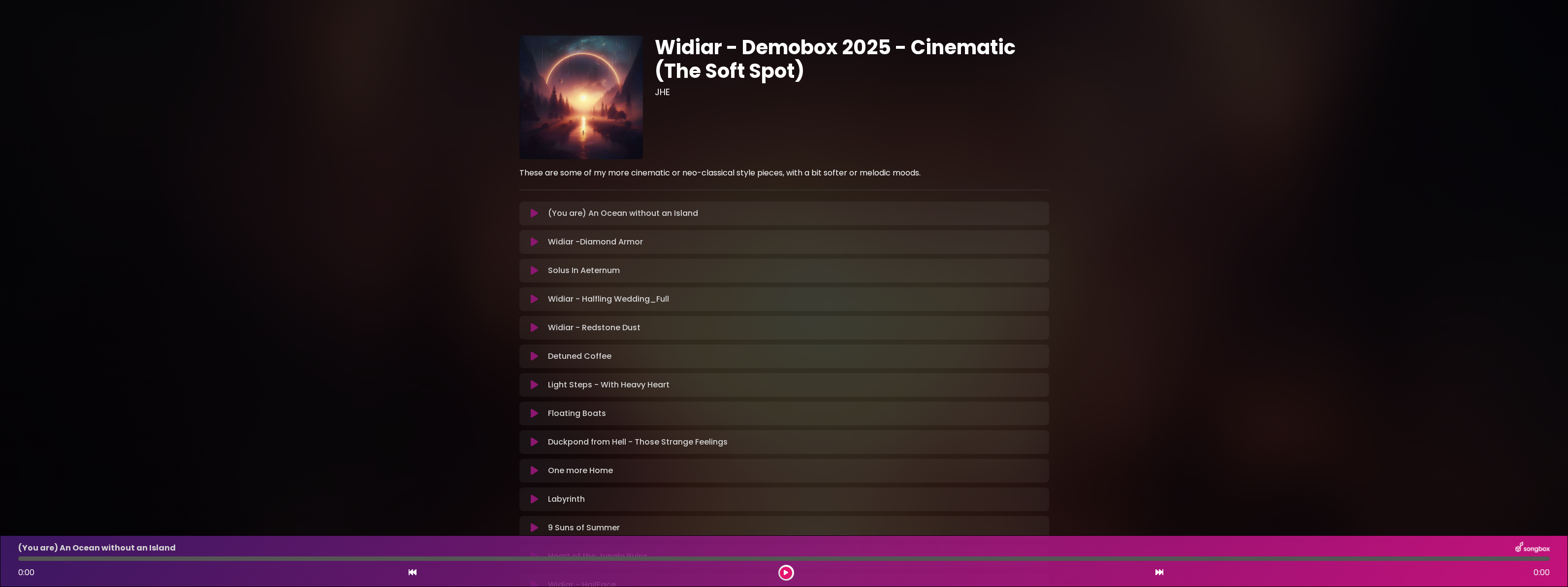
click at [534, 225] on div "(You are) An Ocean without an Island Loading Track... Name Email" at bounding box center [784, 213] width 530 height 23
click at [538, 218] on icon at bounding box center [534, 213] width 7 height 10
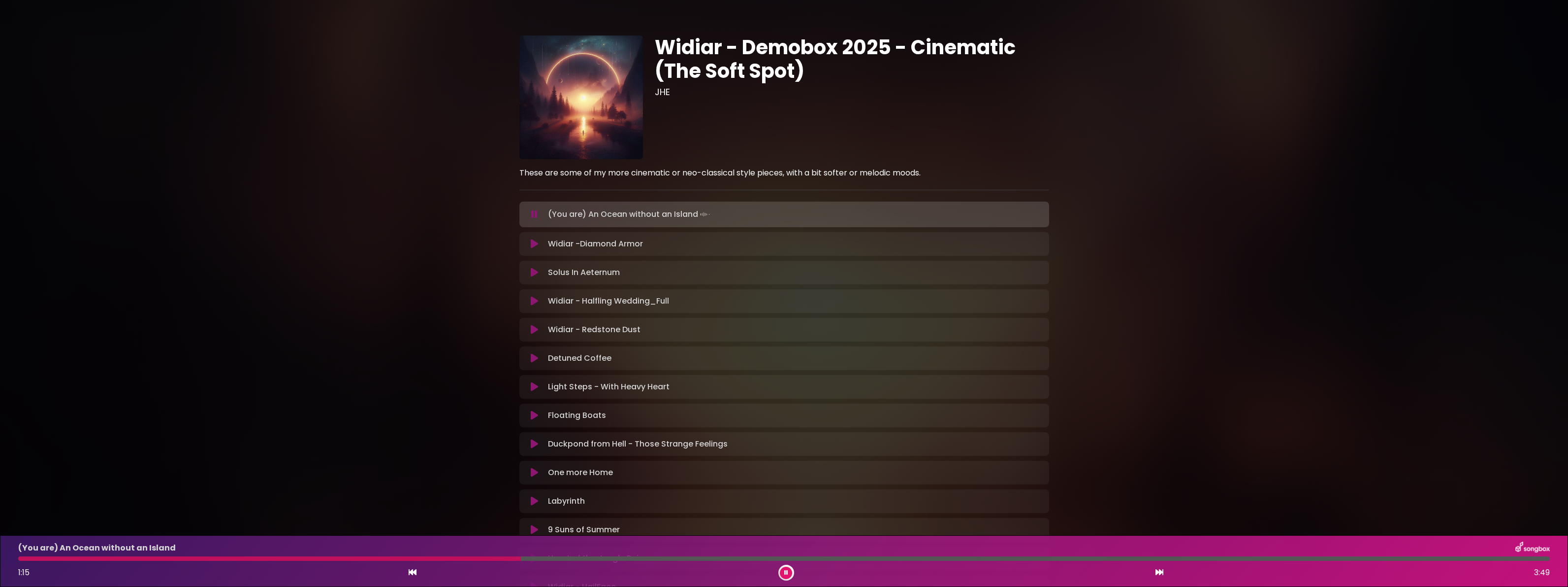
click at [537, 249] on icon at bounding box center [534, 244] width 7 height 10
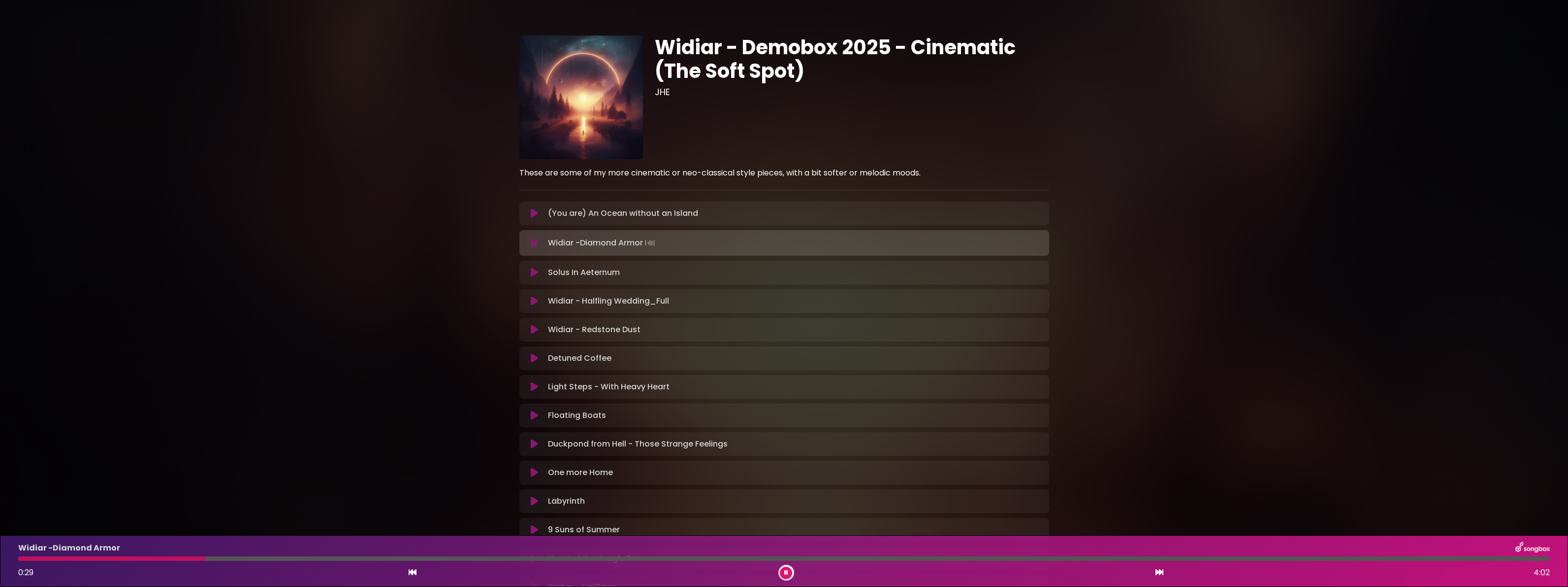
click at [537, 277] on icon at bounding box center [534, 272] width 7 height 10
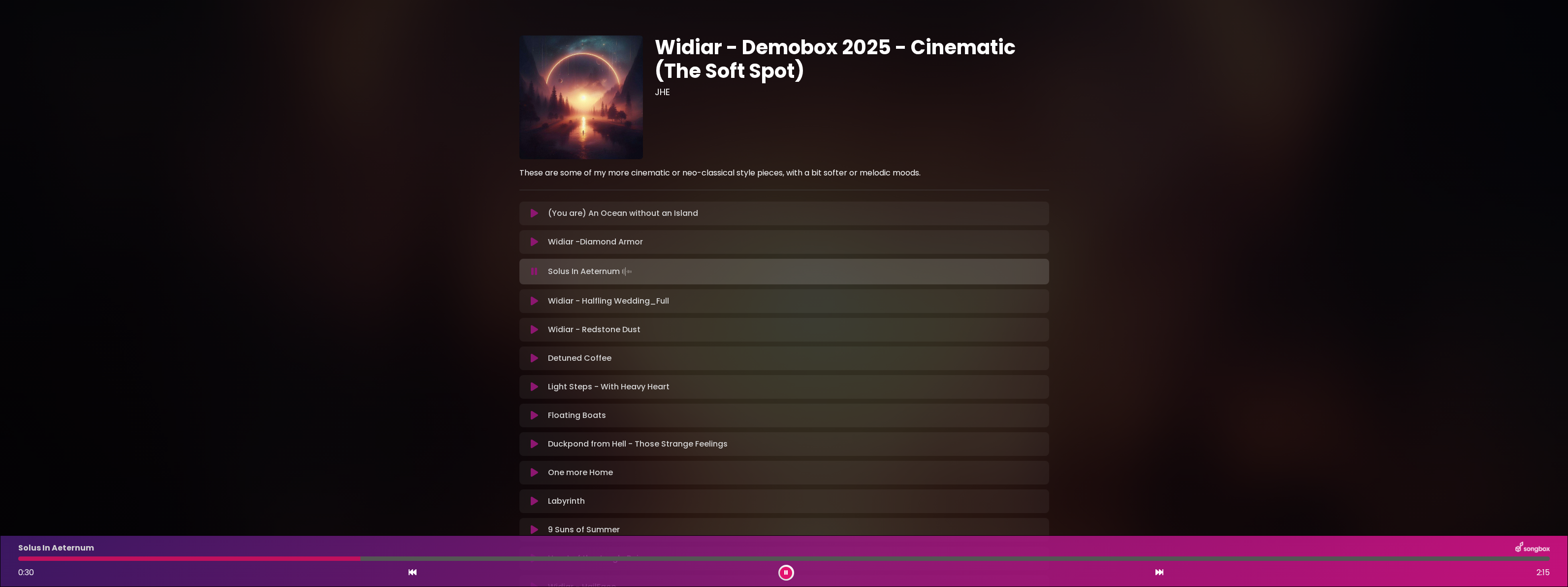
click at [538, 306] on icon at bounding box center [534, 301] width 7 height 10
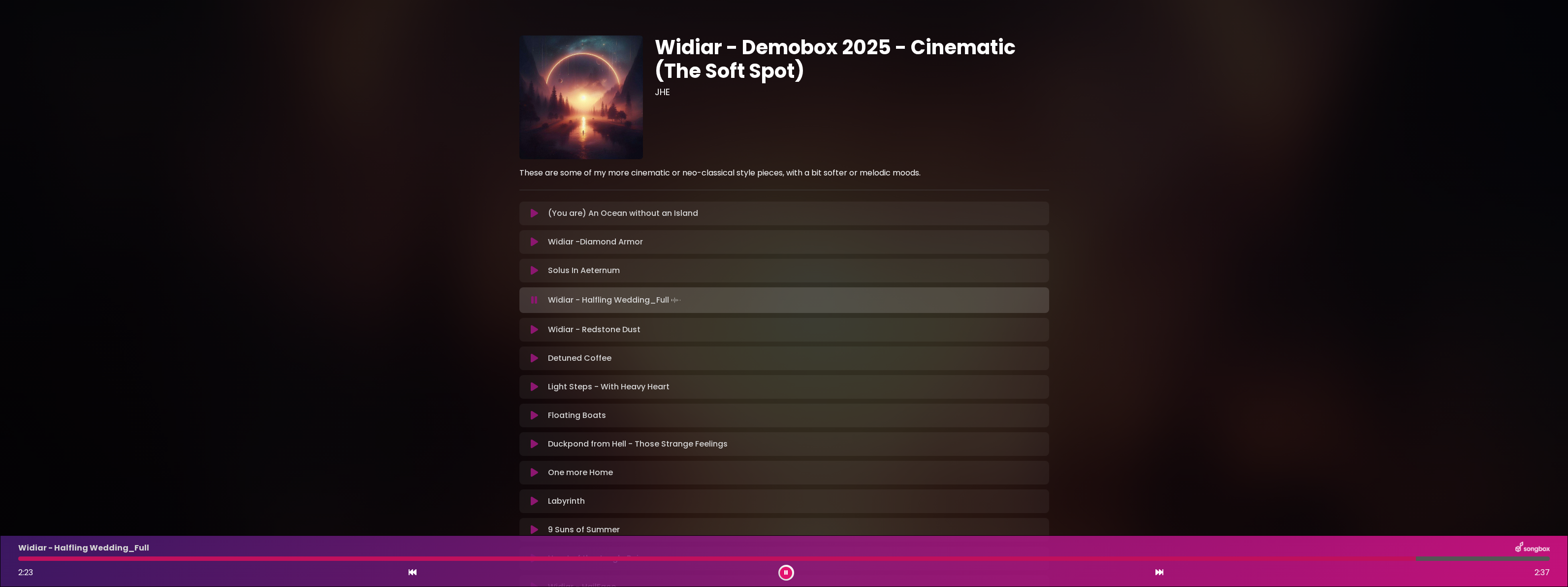
click at [537, 336] on div "Widiar - Redstone Dust Loading Track..." at bounding box center [784, 330] width 518 height 12
click at [537, 335] on icon at bounding box center [534, 330] width 7 height 10
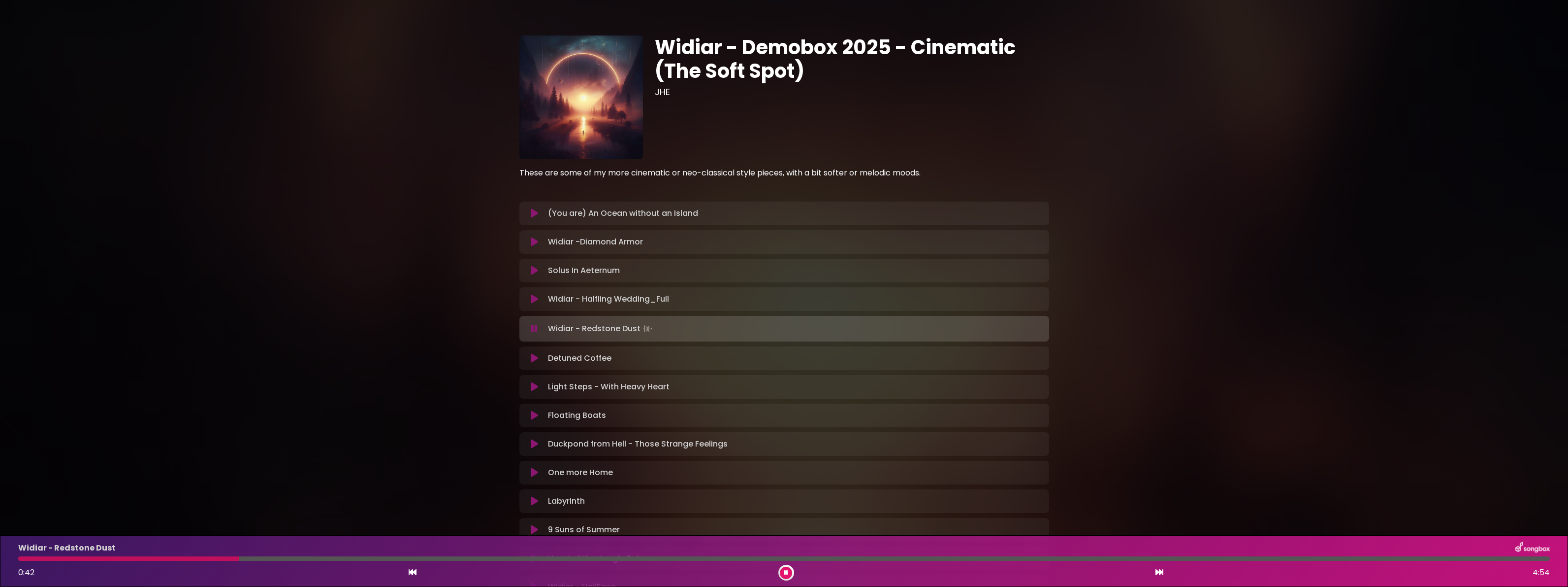
click at [534, 363] on icon at bounding box center [534, 358] width 7 height 10
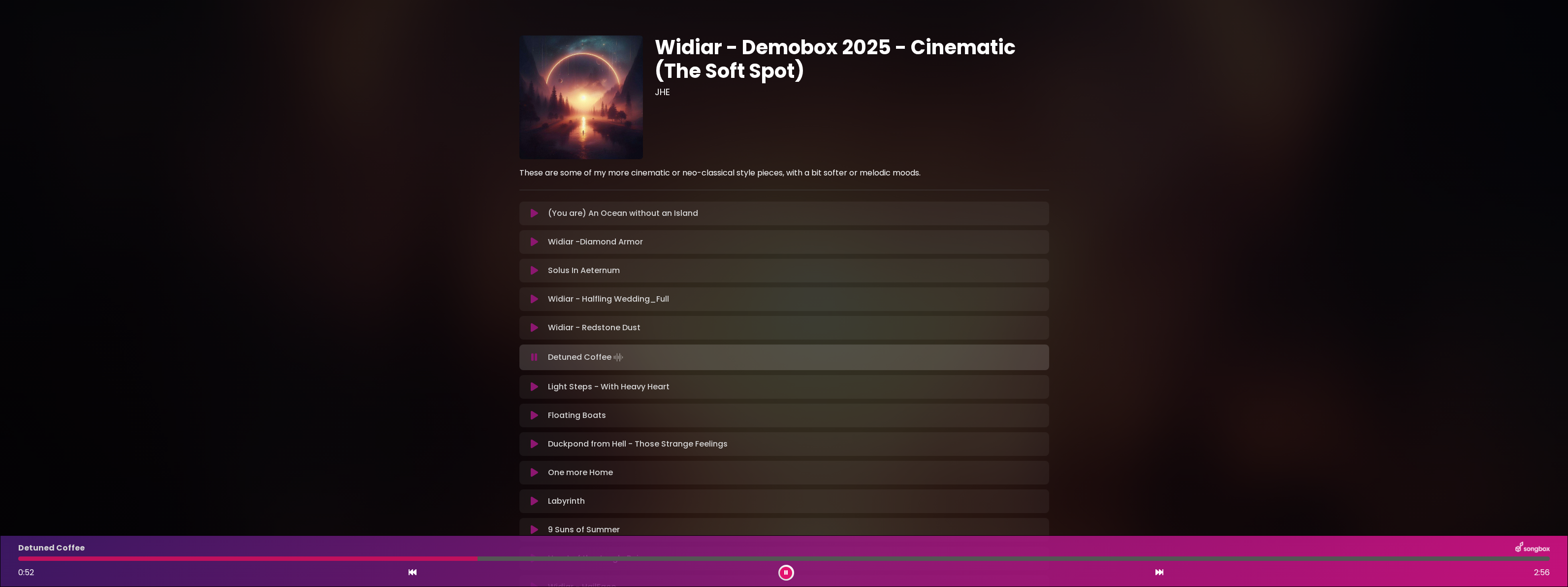
click at [533, 391] on icon at bounding box center [534, 386] width 7 height 10
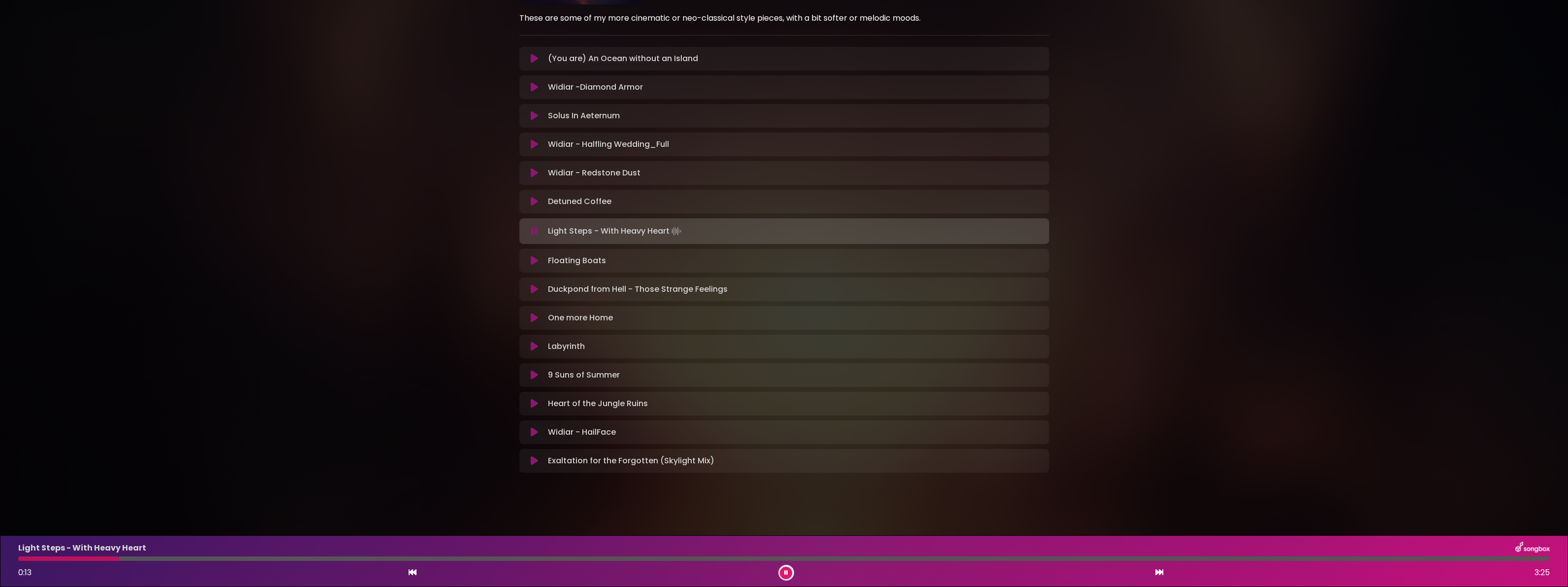
scroll to position [219, 0]
click at [537, 256] on icon at bounding box center [534, 261] width 7 height 10
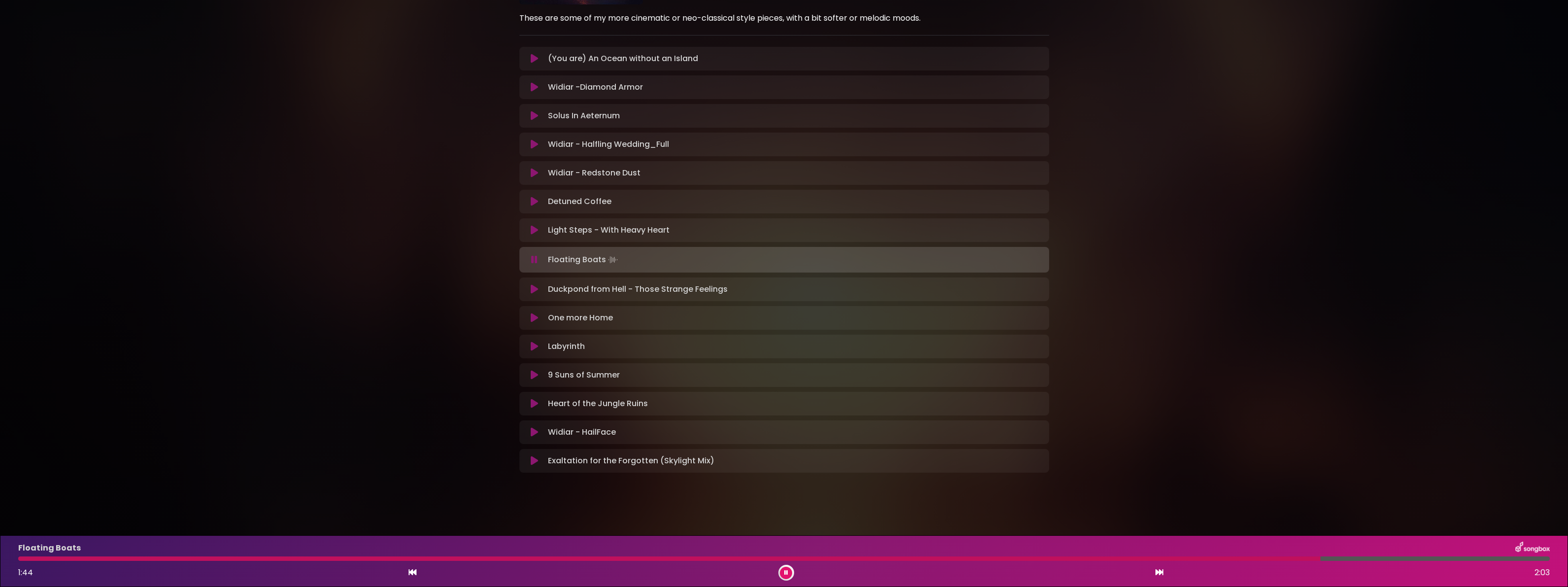
click at [538, 284] on icon at bounding box center [534, 289] width 7 height 10
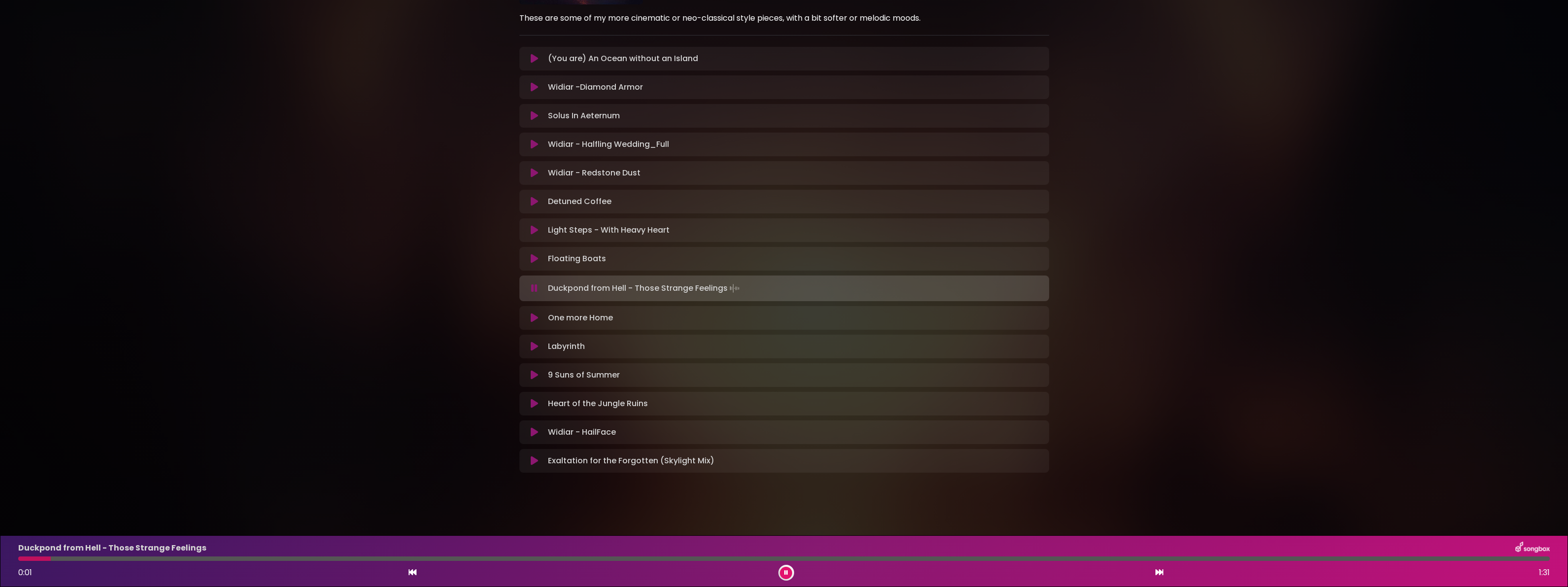
click at [538, 335] on div "Labyrinth Loading Track... Your Feedback" at bounding box center [784, 346] width 530 height 23
click at [538, 341] on icon at bounding box center [534, 346] width 7 height 10
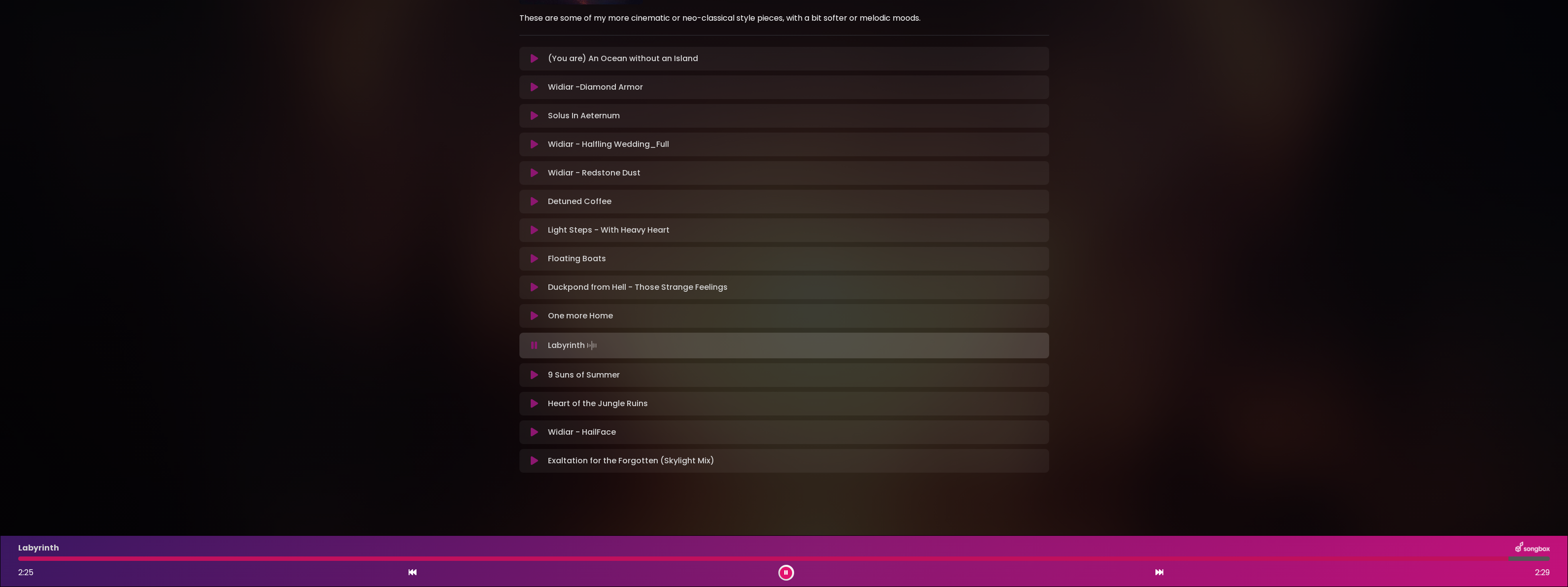
click at [538, 370] on icon at bounding box center [534, 375] width 7 height 10
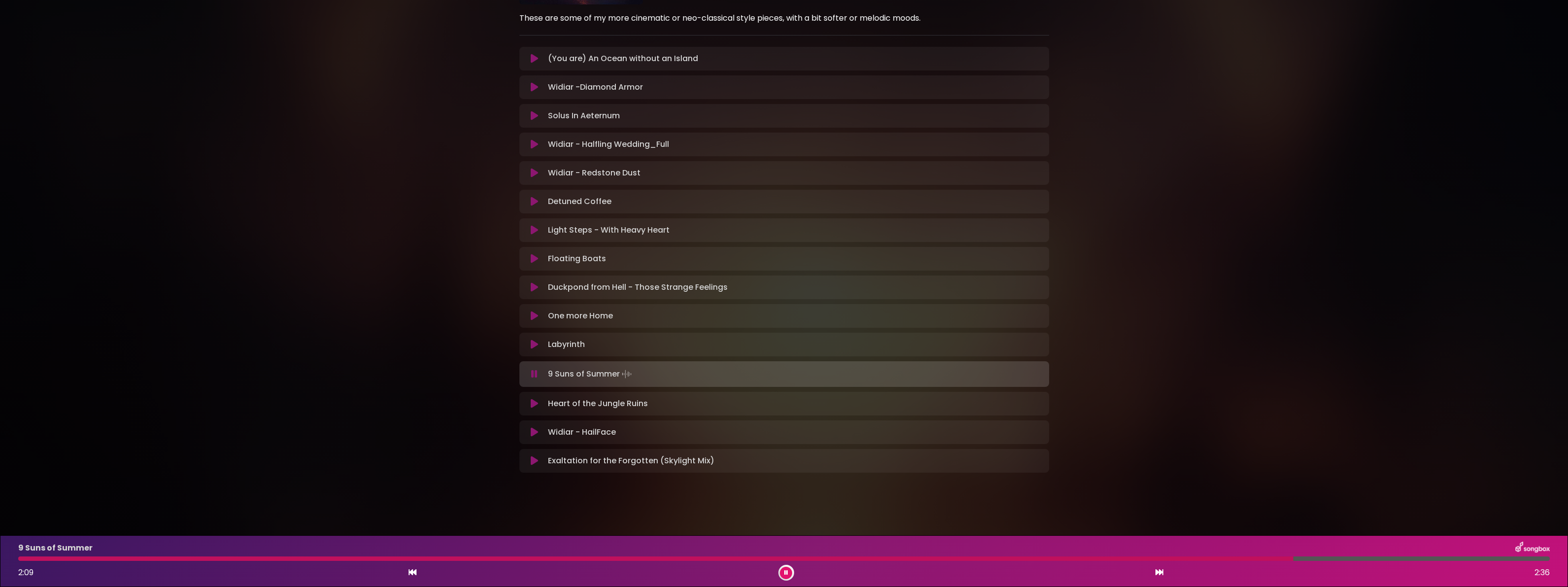
click at [533, 399] on button at bounding box center [534, 404] width 19 height 10
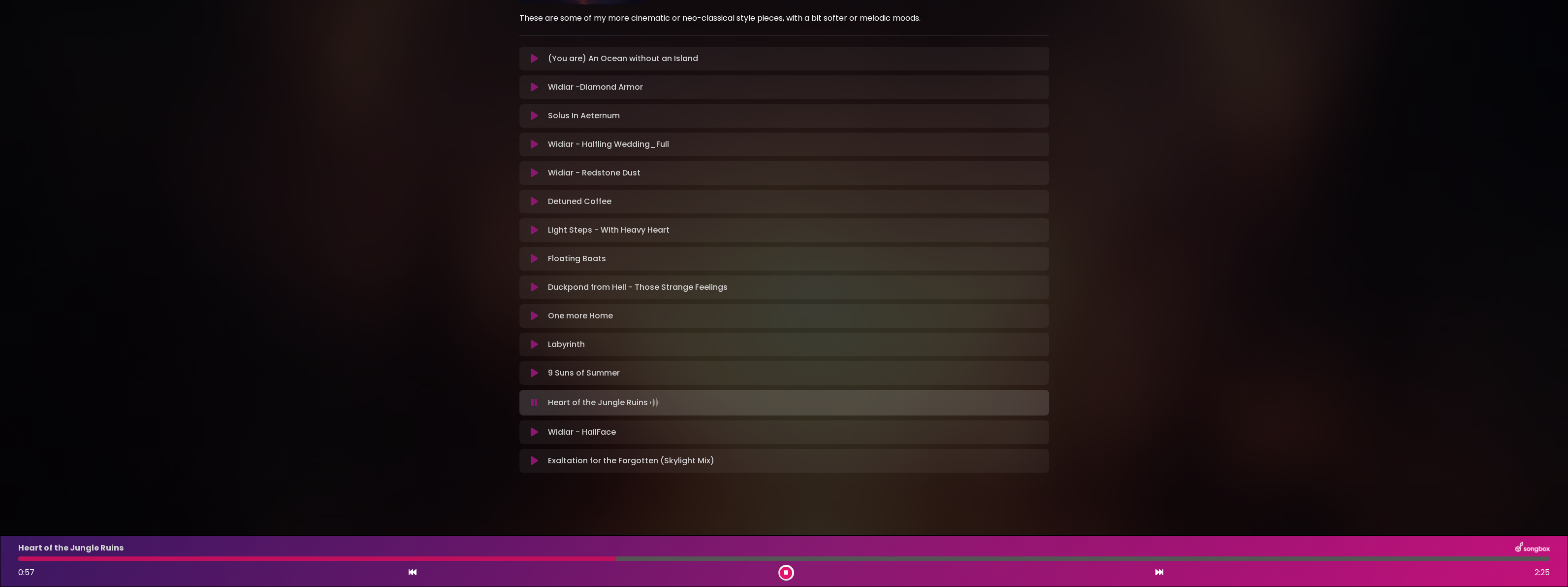
click at [537, 427] on icon at bounding box center [534, 432] width 7 height 10
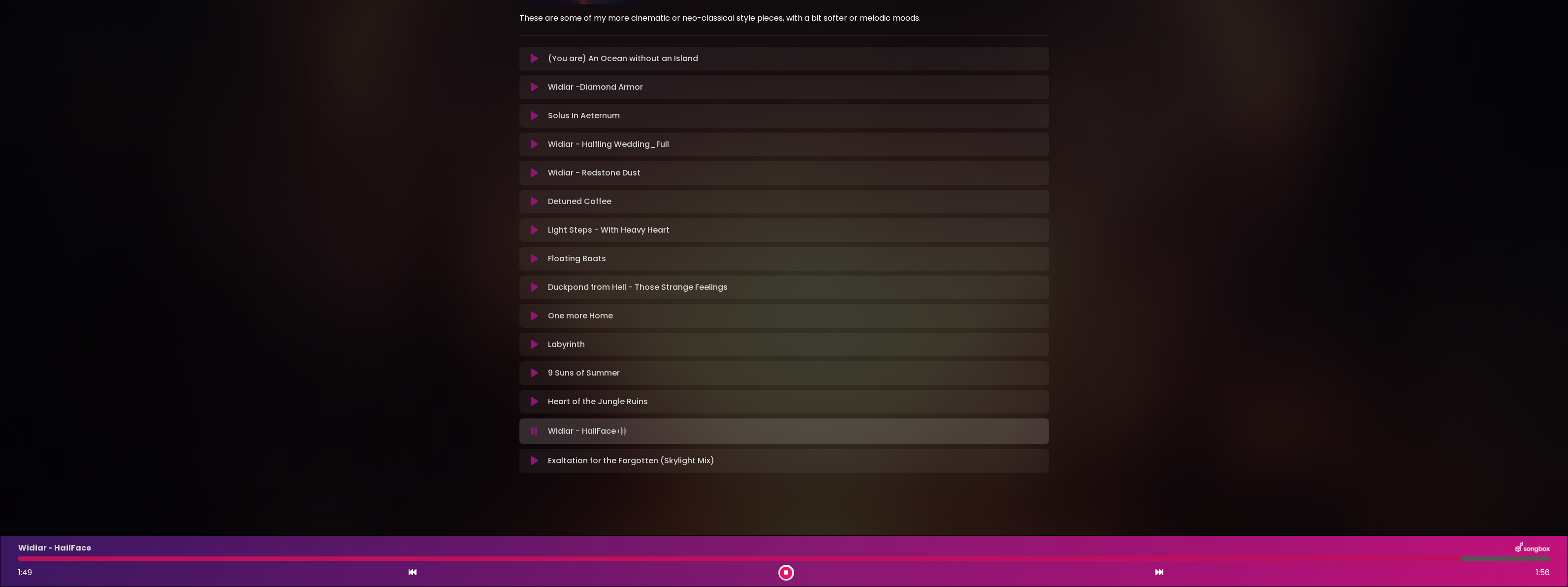
click at [533, 455] on icon at bounding box center [534, 460] width 7 height 10
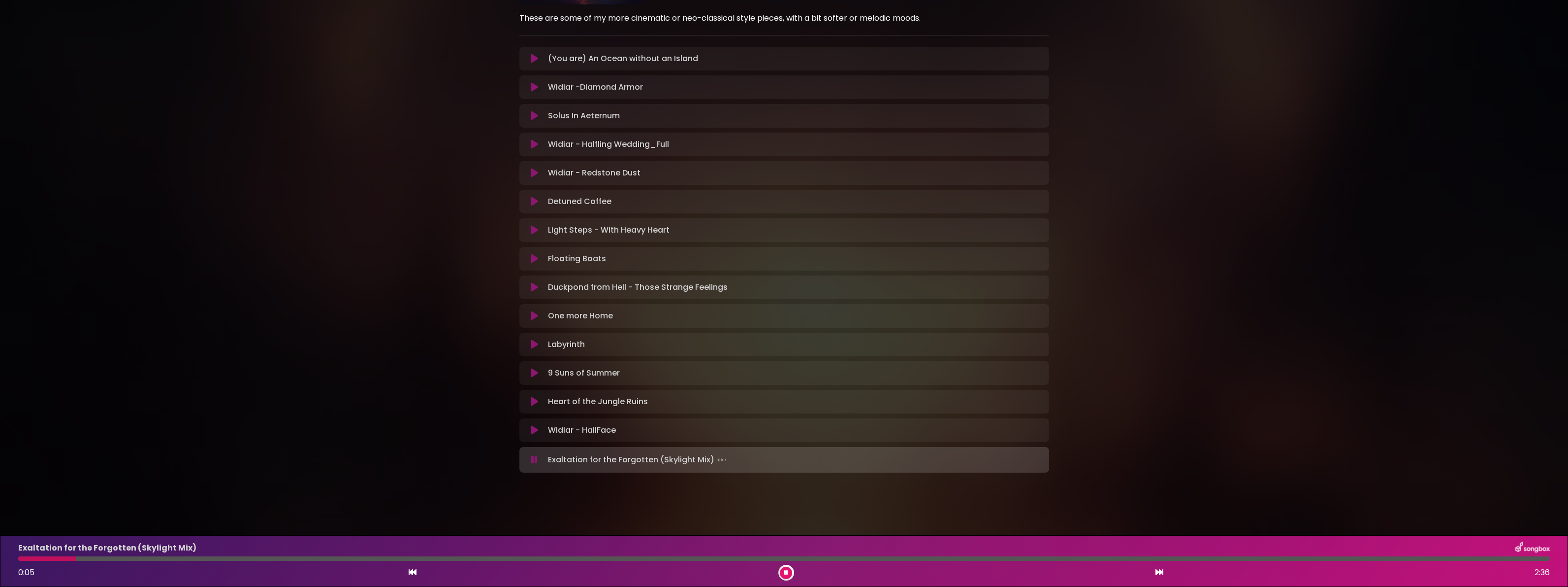
click at [532, 455] on button at bounding box center [534, 460] width 19 height 10
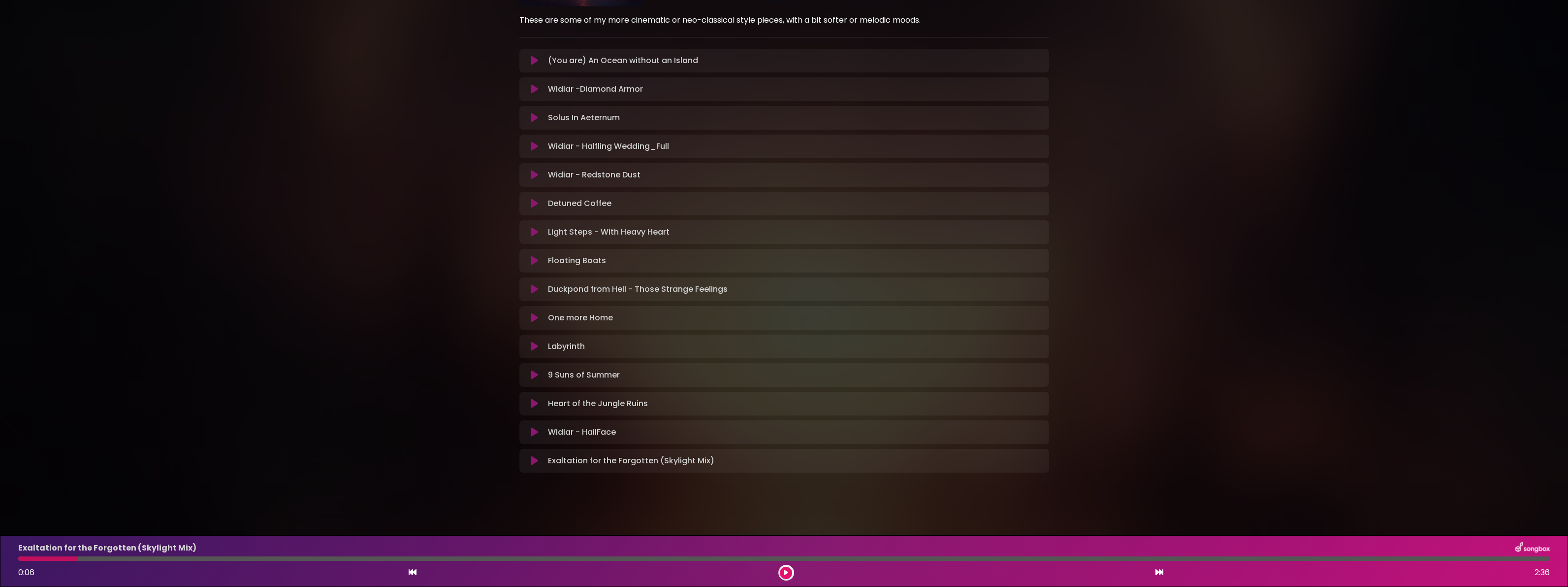
scroll to position [218, 0]
